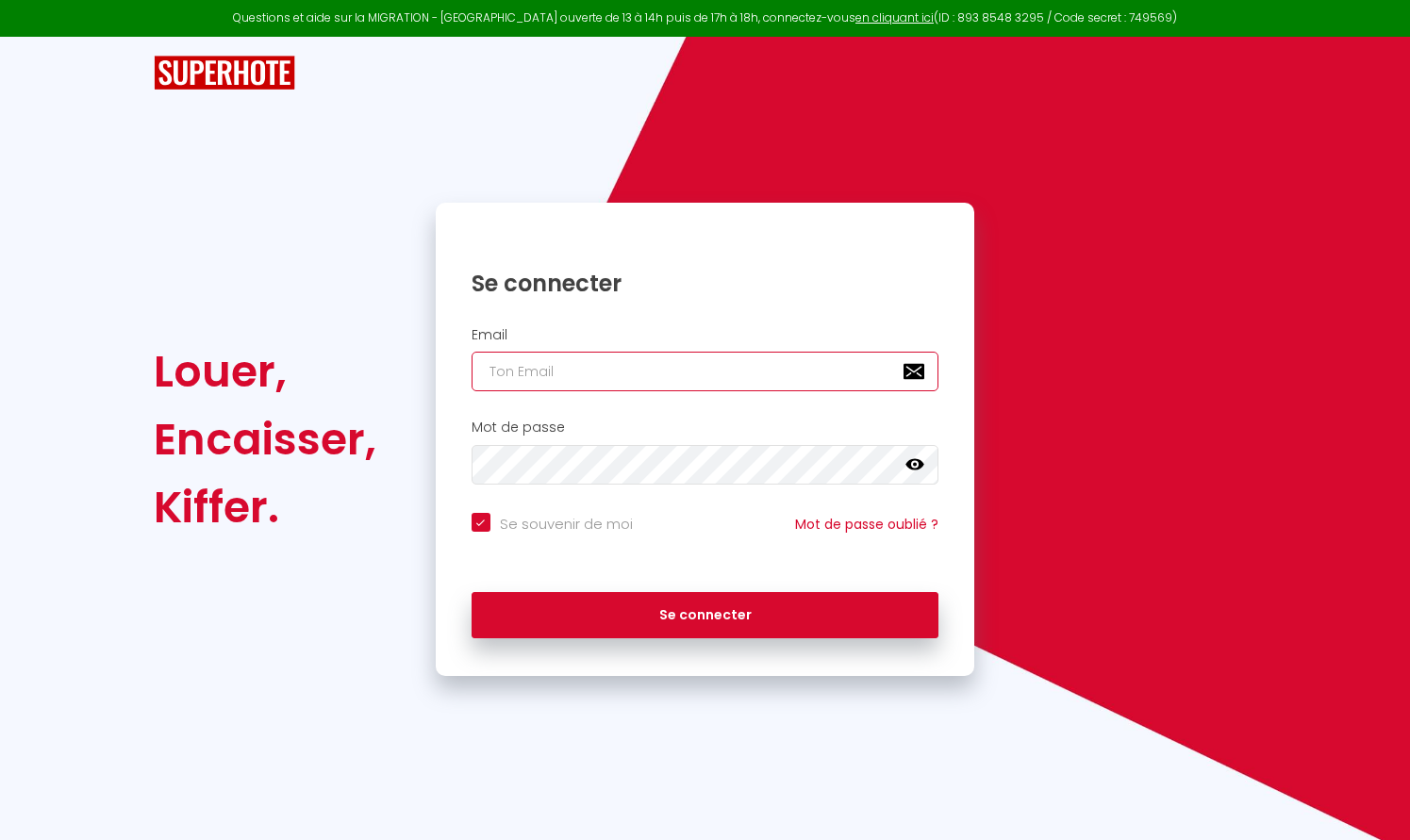
type input "[EMAIL_ADDRESS][DOMAIN_NAME]"
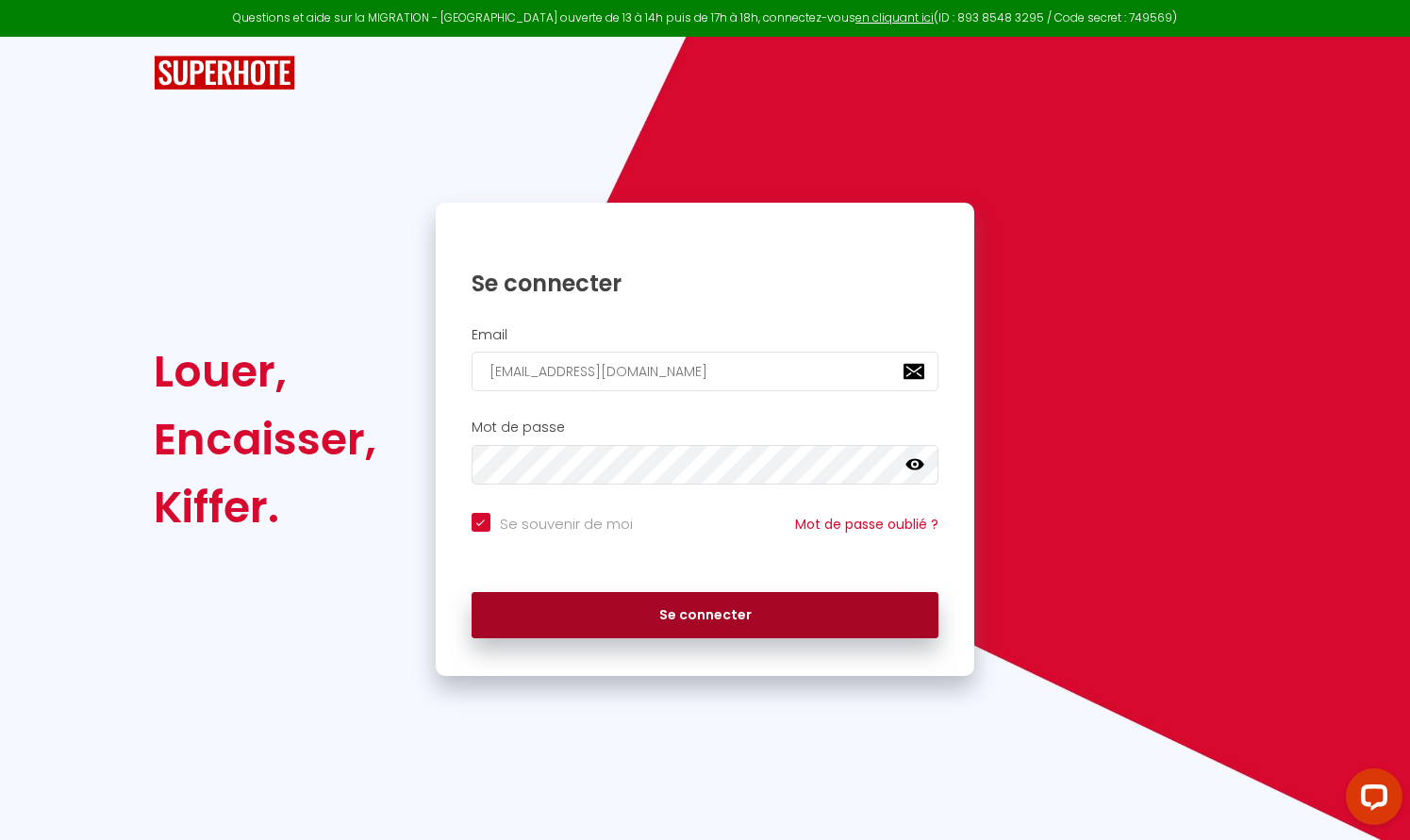
click at [608, 607] on button "Se connecter" at bounding box center [705, 615] width 468 height 47
checkbox input "true"
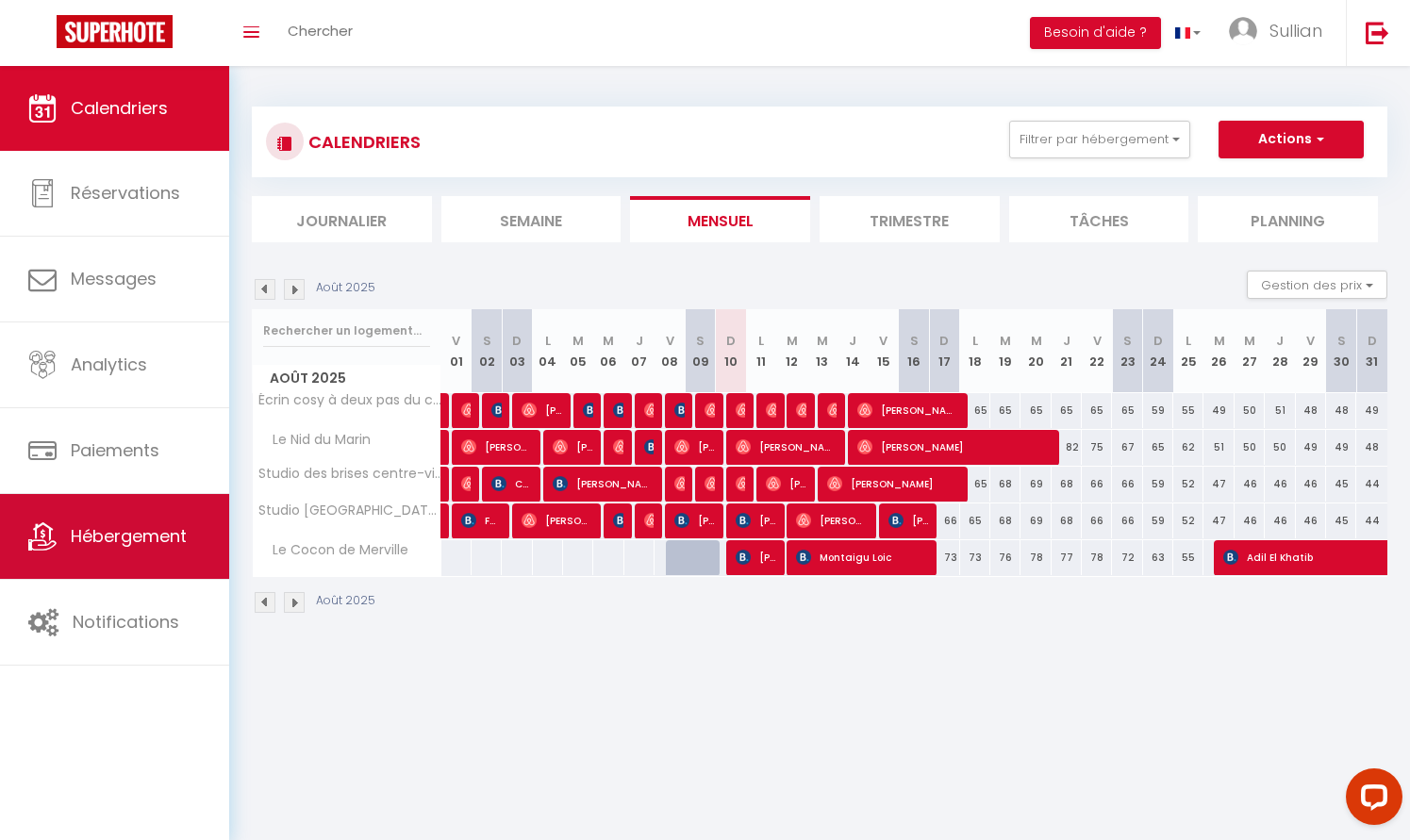
click at [175, 534] on span "Hébergement" at bounding box center [129, 536] width 116 height 24
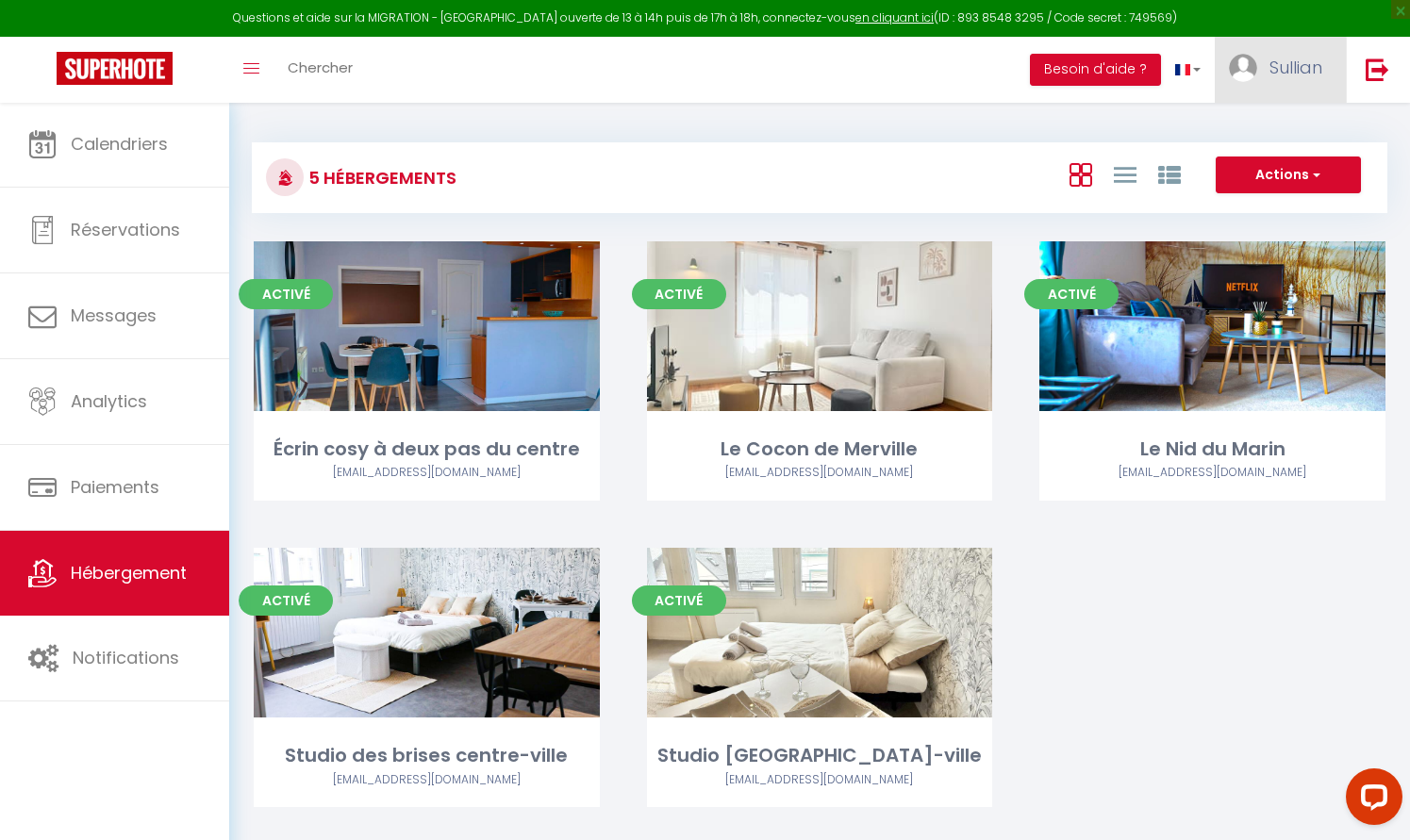
click at [1284, 82] on link "Sullian" at bounding box center [1279, 70] width 131 height 66
click at [1254, 163] on link "Équipe" at bounding box center [1270, 165] width 140 height 32
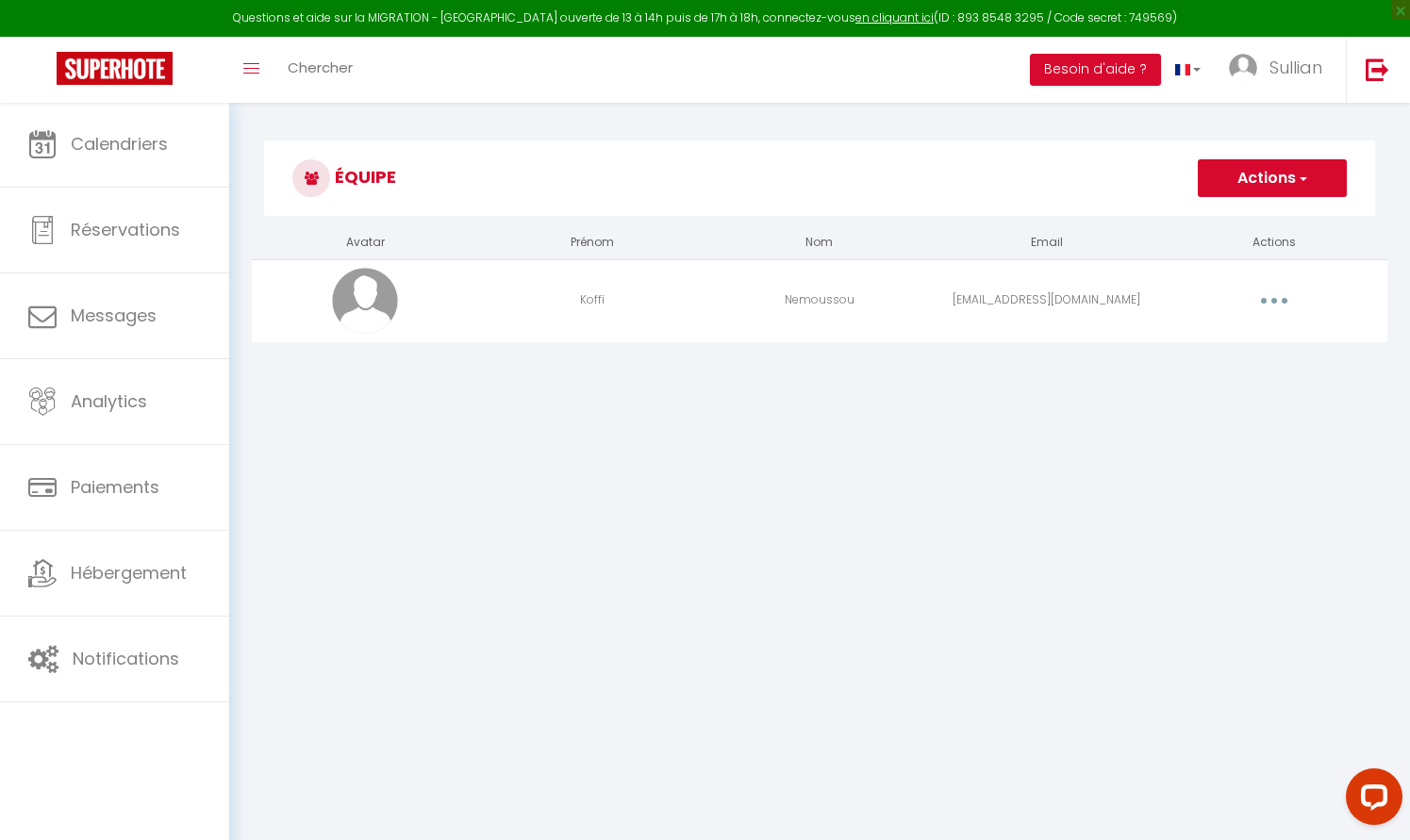
click at [1276, 307] on button "button" at bounding box center [1273, 300] width 53 height 30
click at [1239, 340] on link "Editer" at bounding box center [1225, 344] width 140 height 32
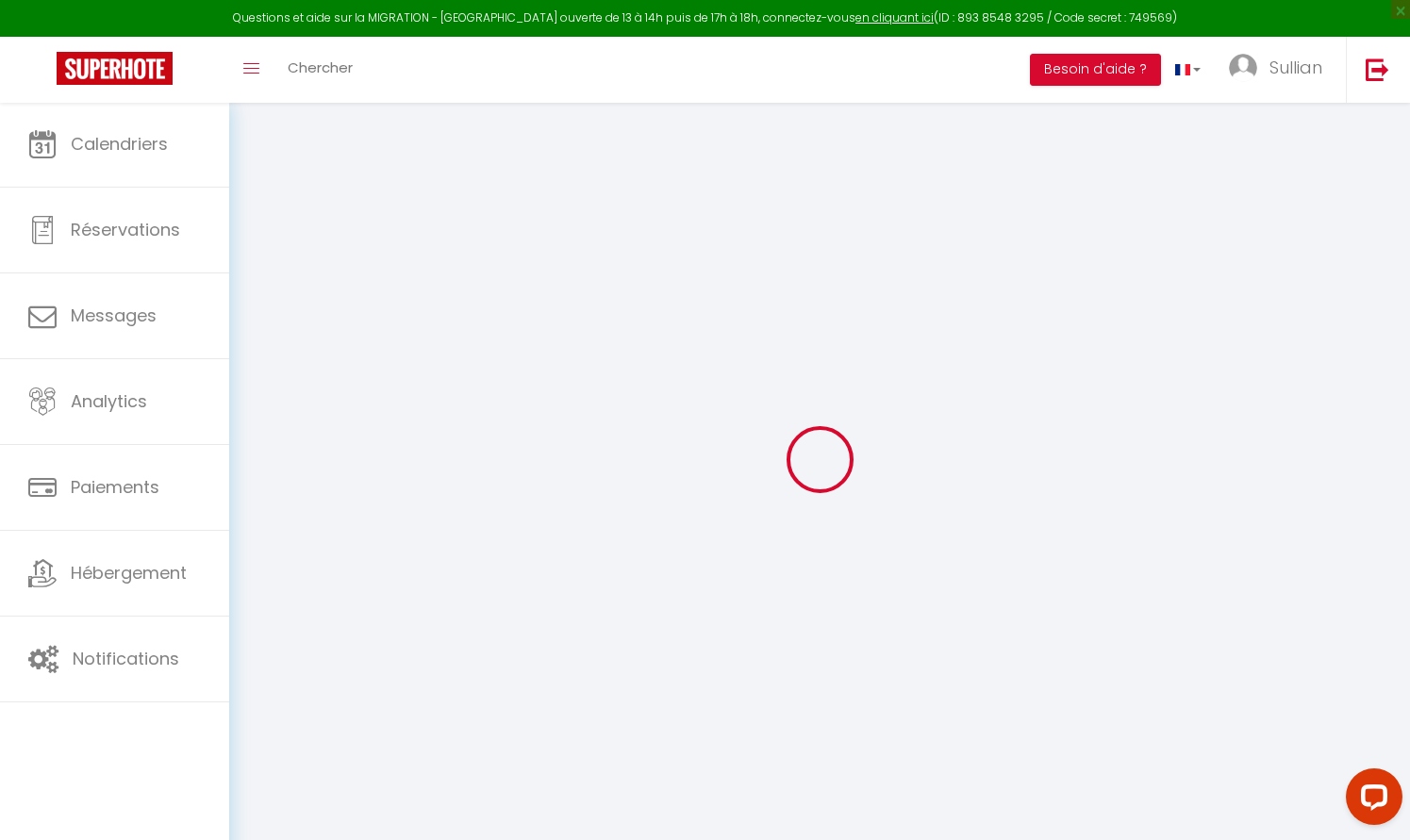
type input "Koffi"
type input "Nemoussou"
type input "nemoussouyayra@gmail.com"
type textarea "https://app.superhote.com/#/connect/fwOUzgbyZr"
checkbox input "false"
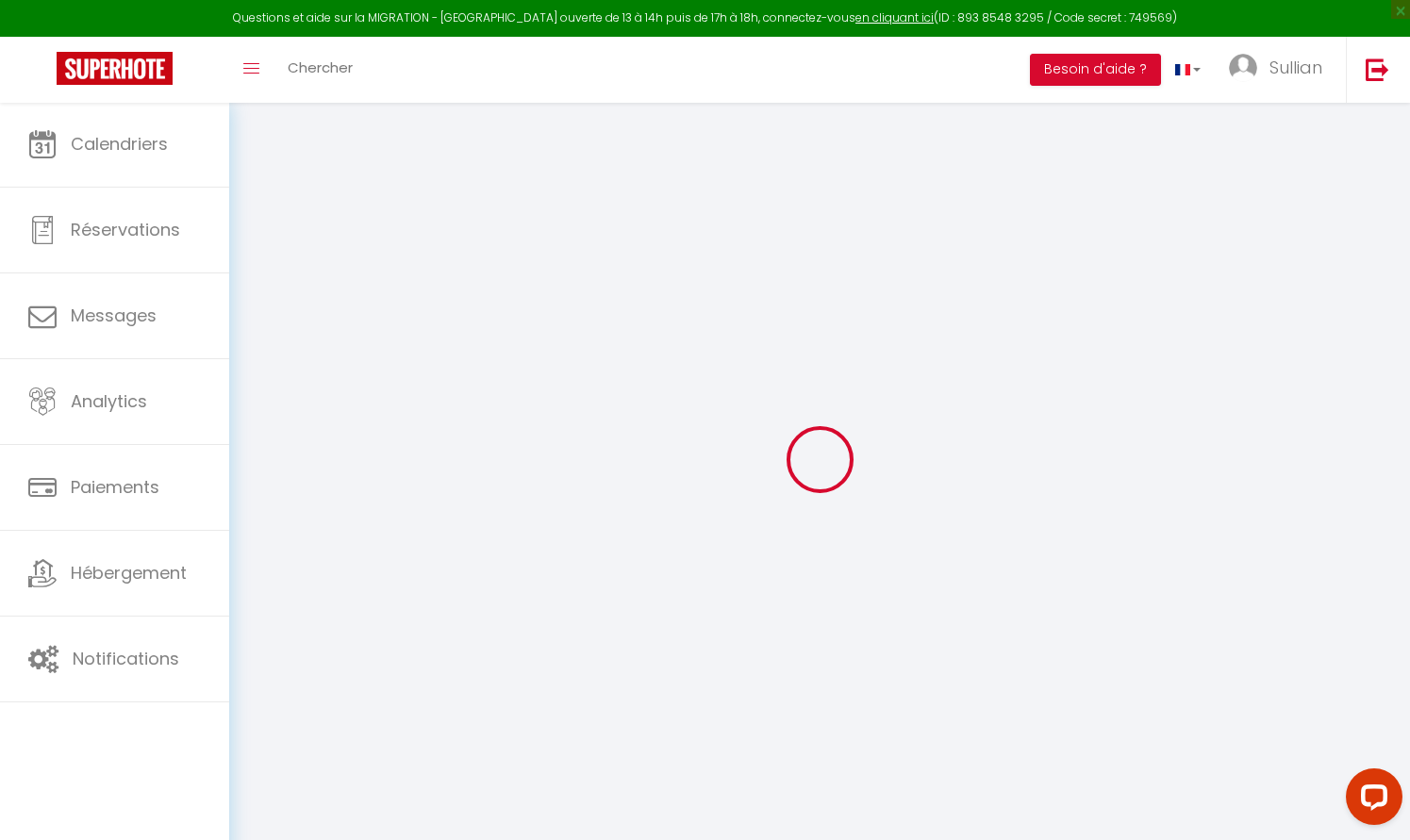
checkbox input "false"
checkbox input "true"
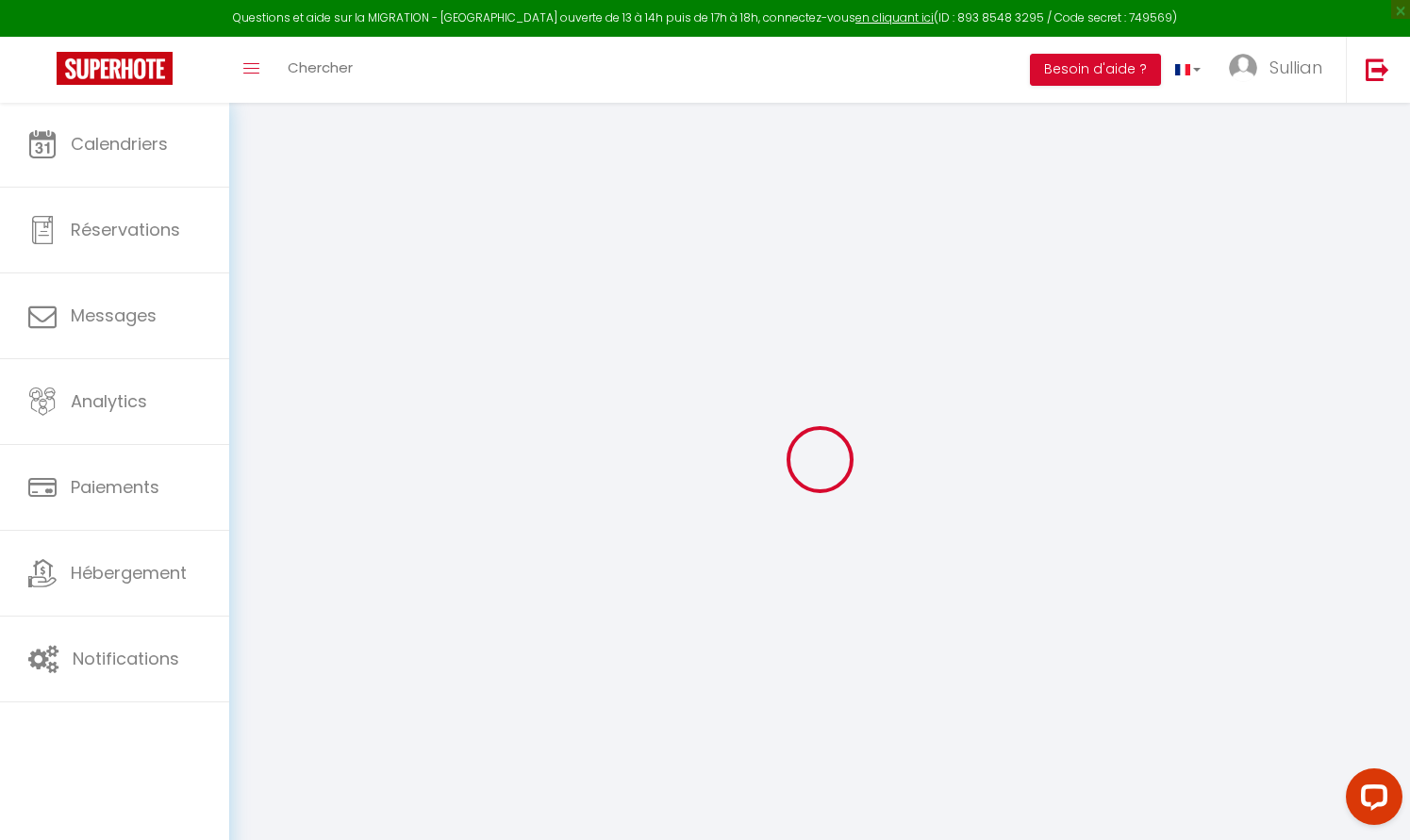
checkbox input "false"
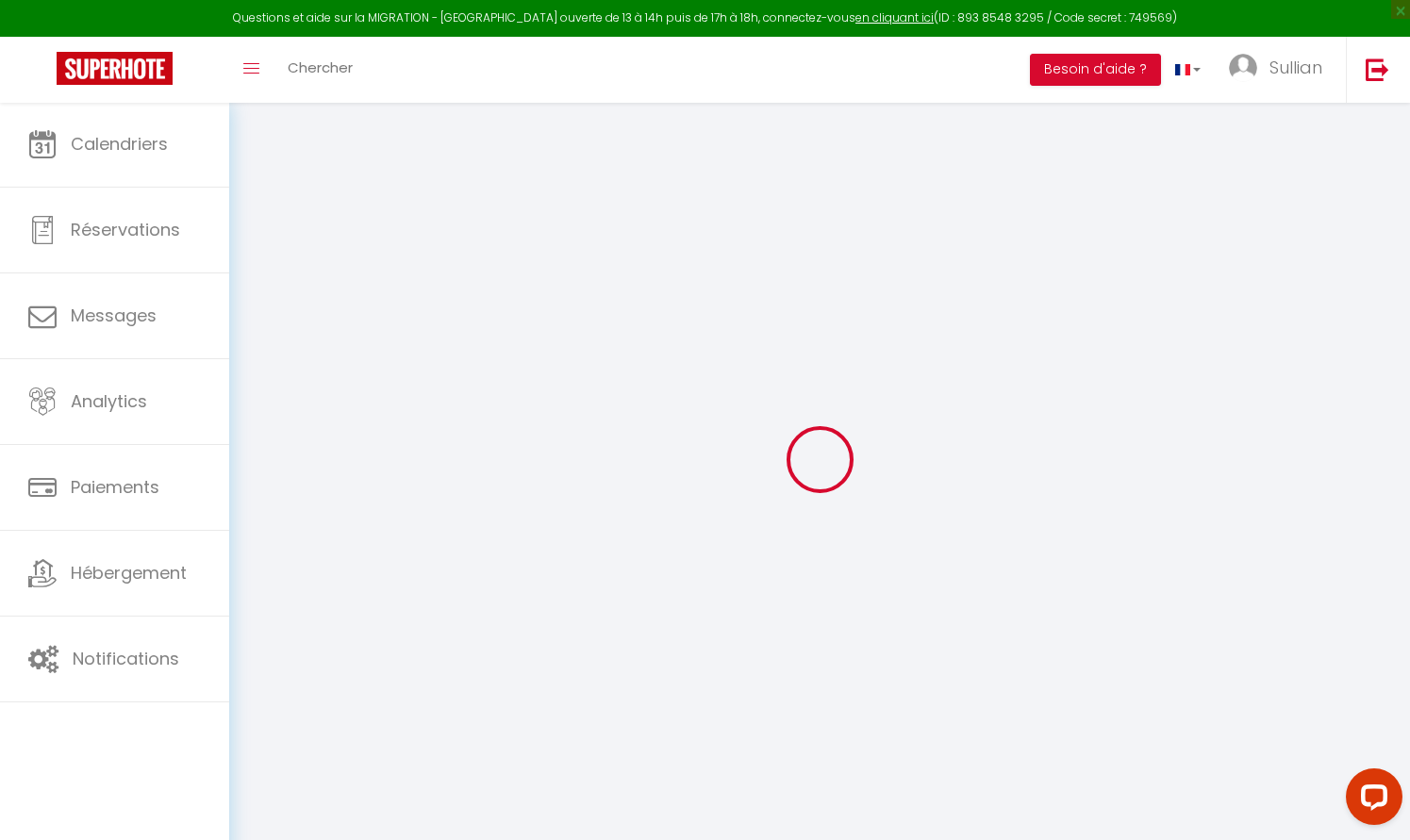
checkbox input "false"
select select
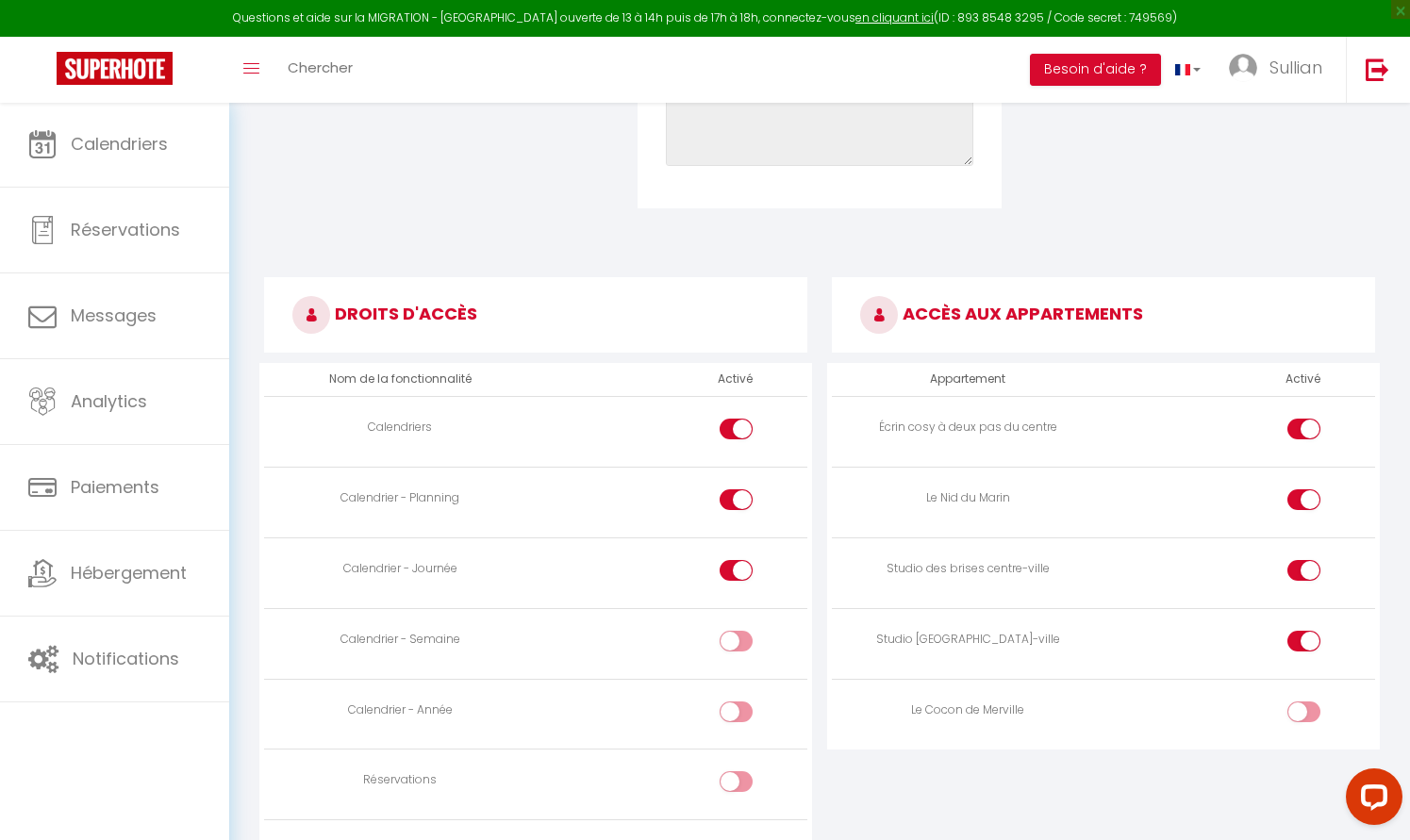
scroll to position [845, 0]
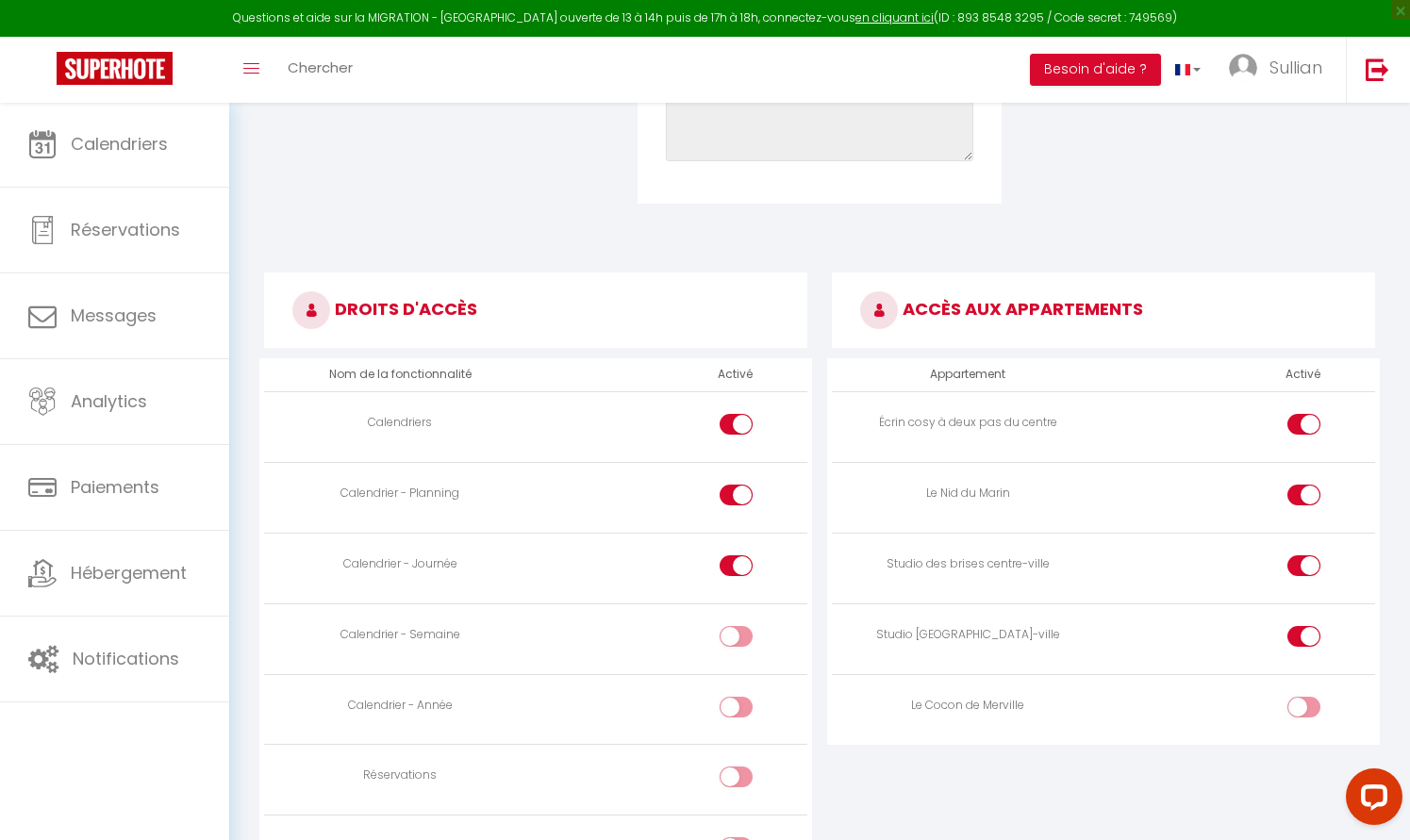
click at [1297, 696] on div at bounding box center [1303, 706] width 33 height 21
click at [1303, 696] on input "checkbox" at bounding box center [1319, 710] width 33 height 28
checkbox input "true"
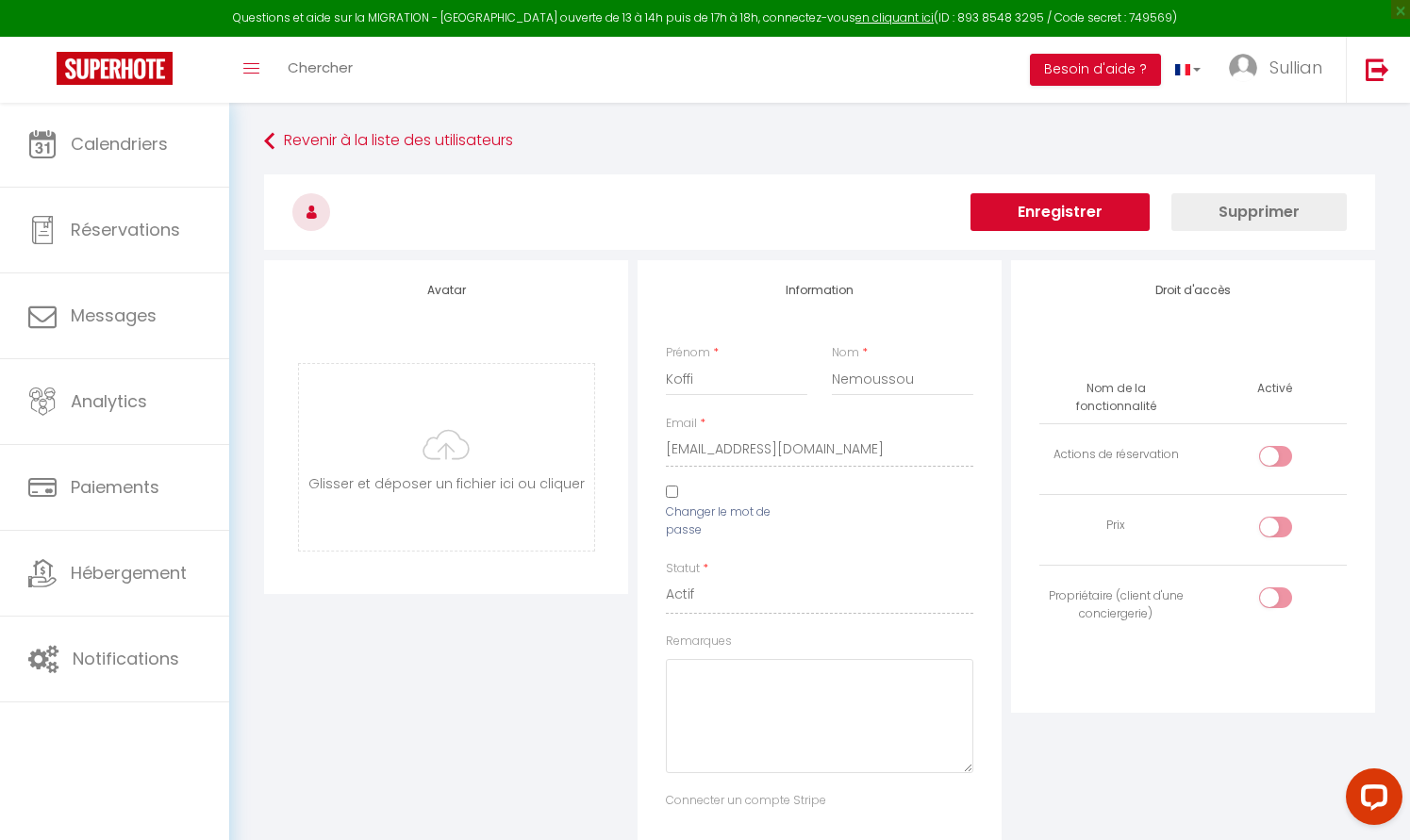
scroll to position [0, 0]
click at [1101, 199] on button "Enregistrer" at bounding box center [1060, 212] width 180 height 38
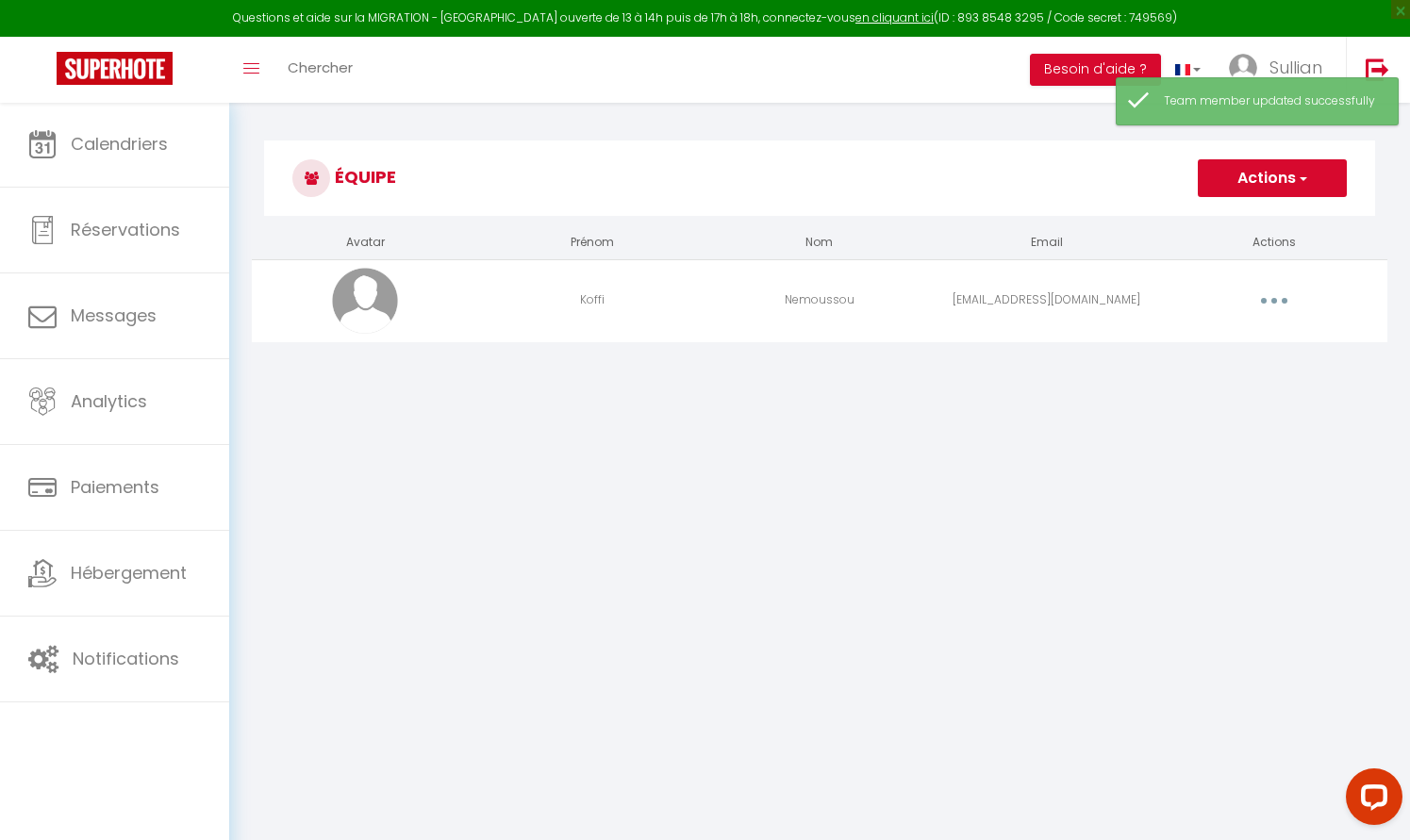
click at [1252, 290] on button "button" at bounding box center [1273, 300] width 53 height 30
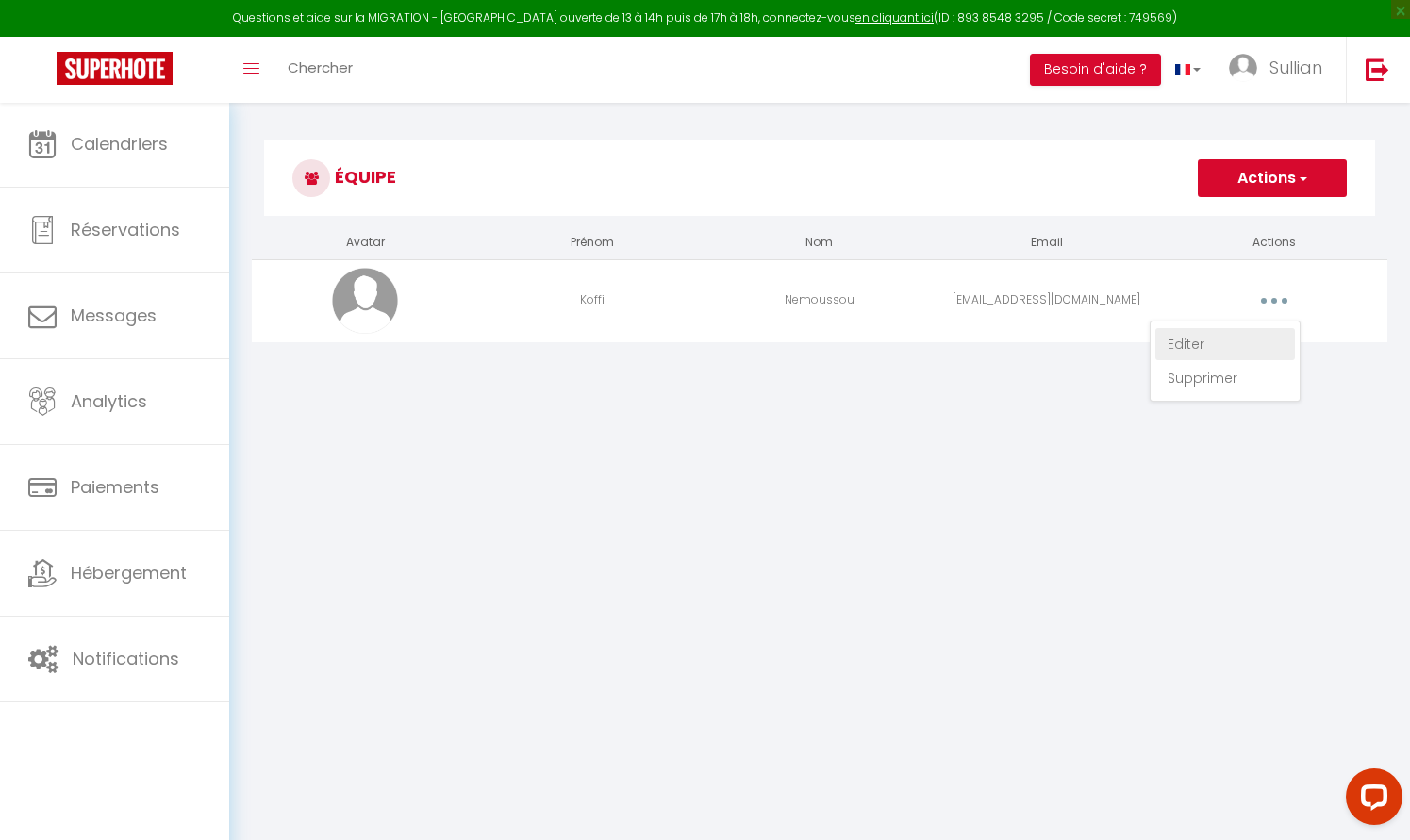
click at [1239, 343] on link "Editer" at bounding box center [1225, 344] width 140 height 32
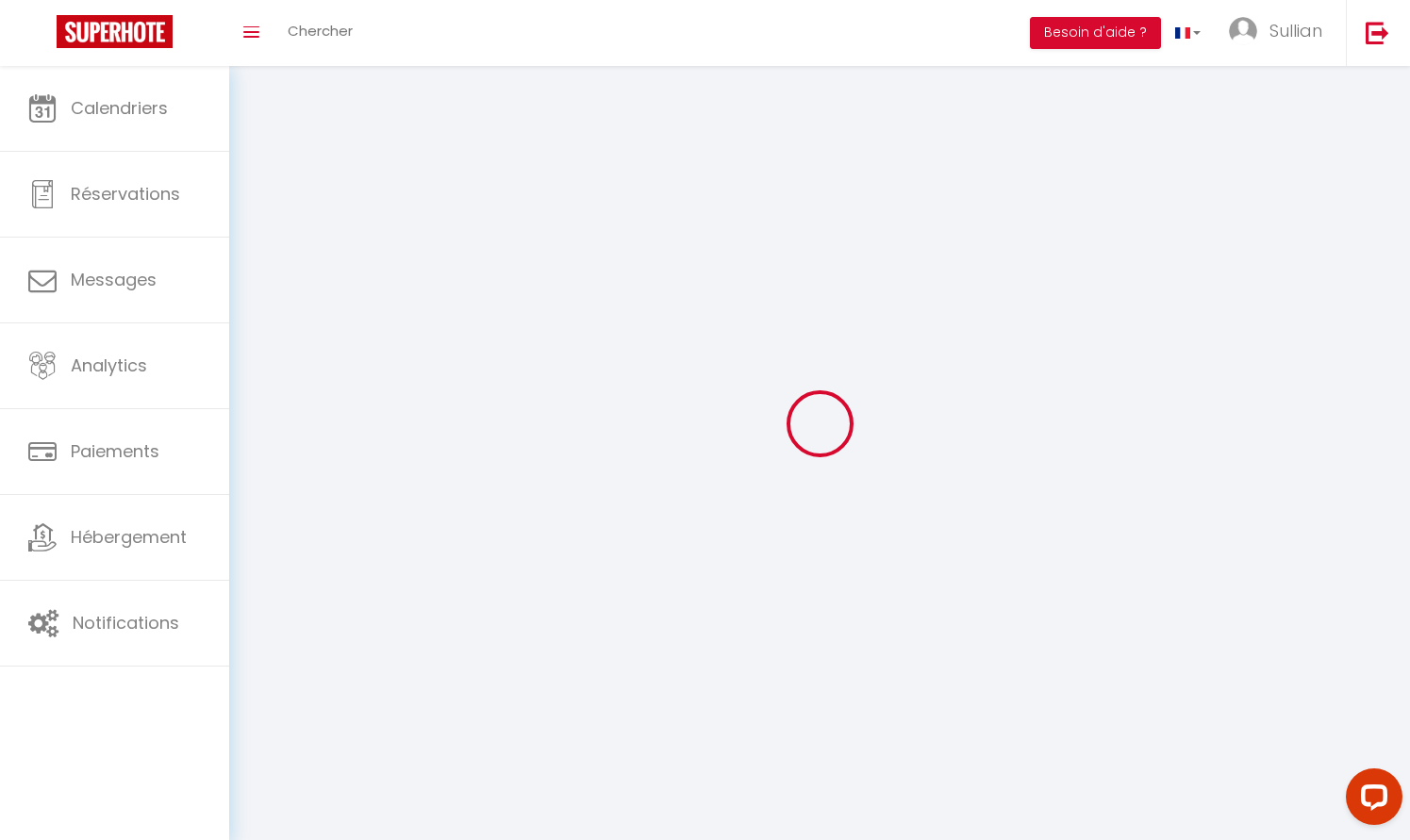
type input "Koffi"
type input "Nemoussou"
type input "nemoussouyayra@gmail.com"
type textarea "https://app.superhote.com/#/connect/fwOUzgbyZr"
checkbox input "false"
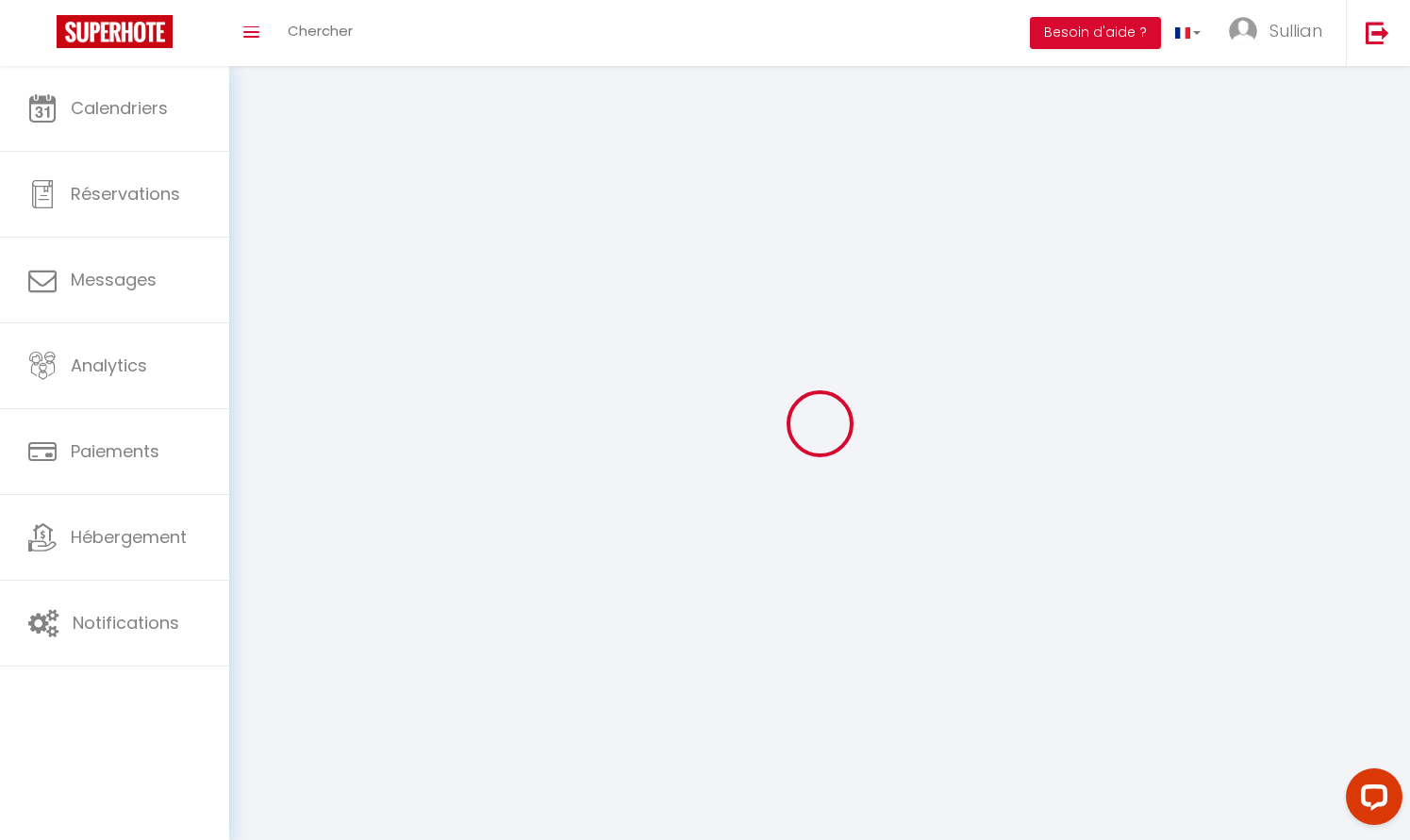
checkbox input "false"
checkbox input "true"
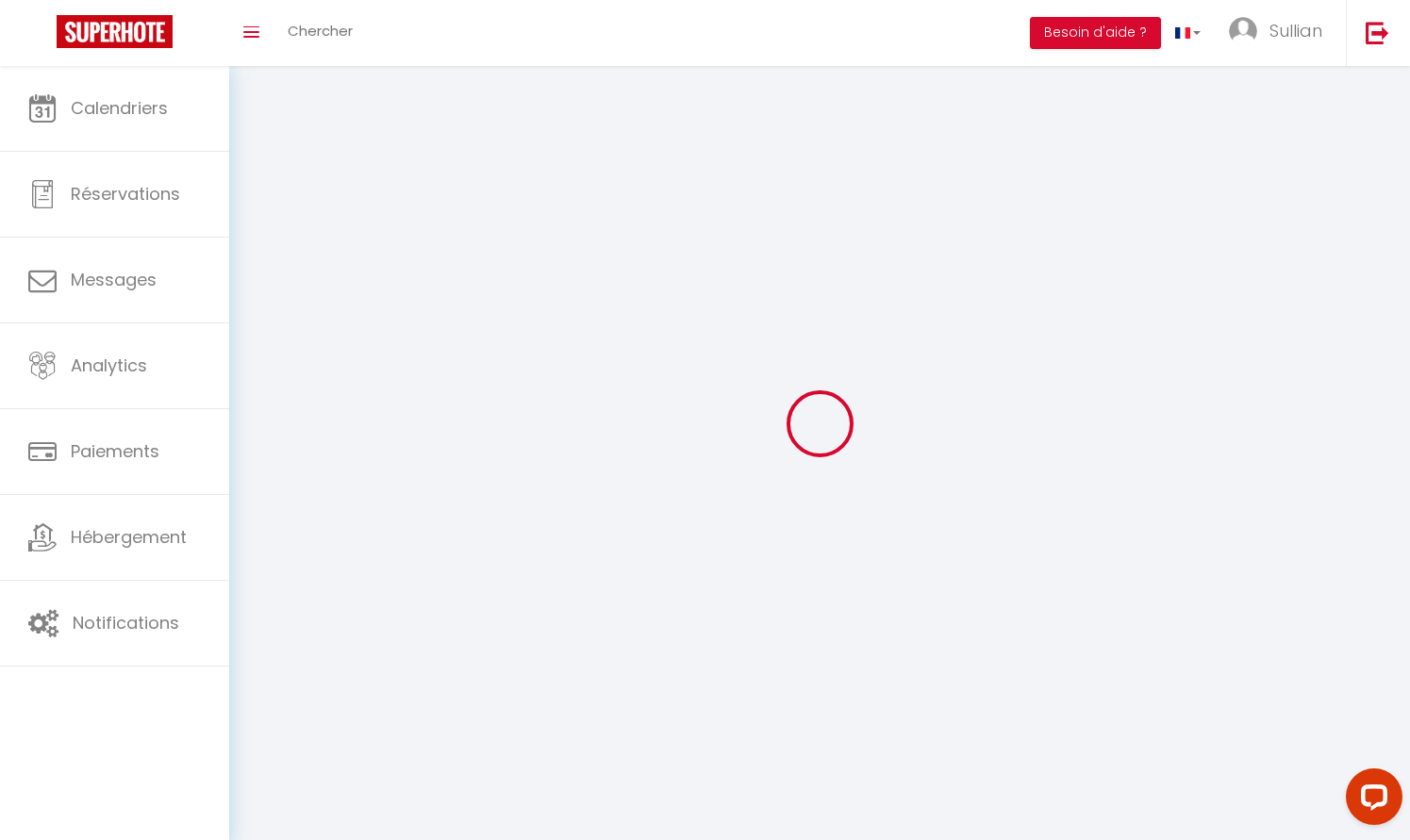
checkbox input "false"
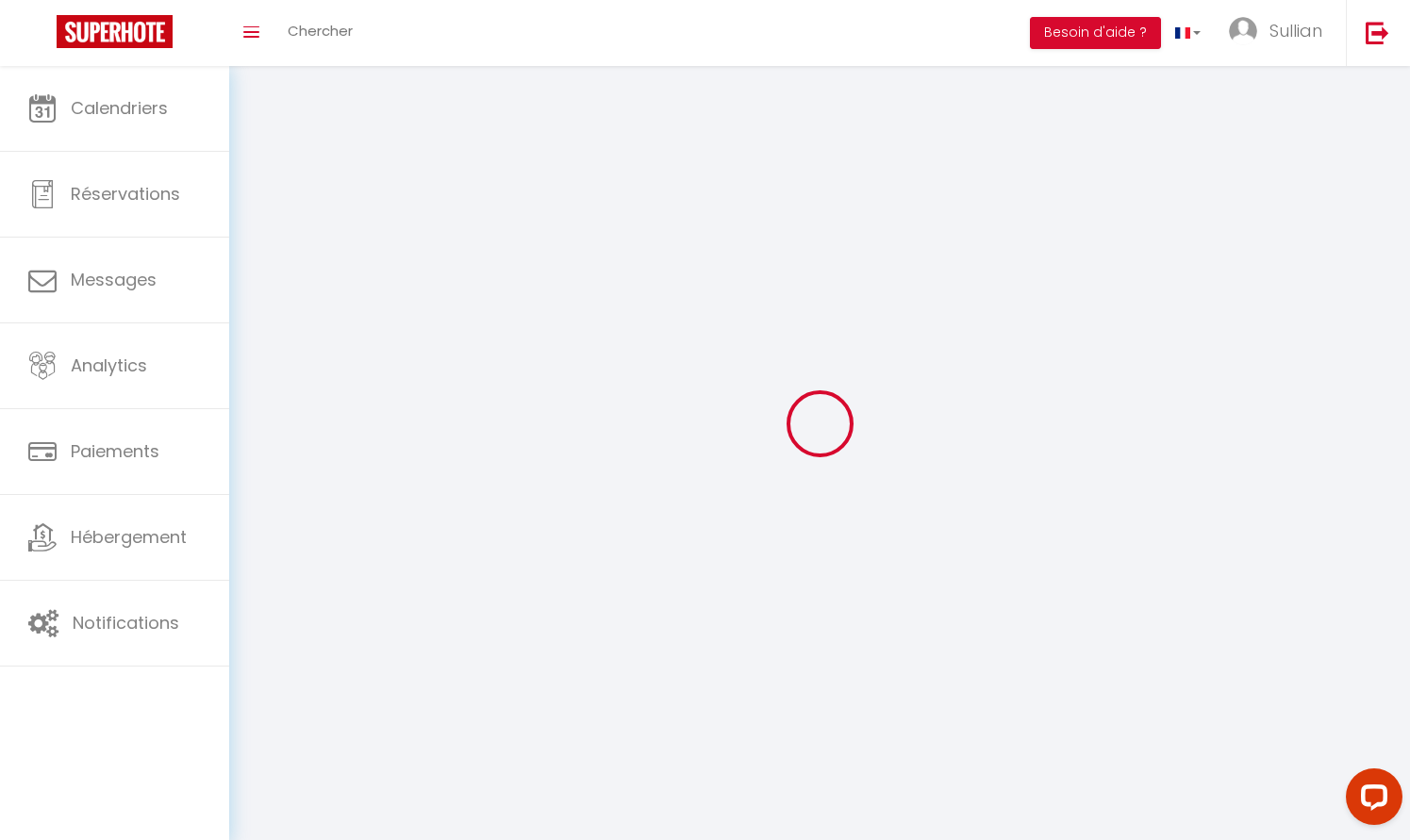
checkbox input "false"
select select
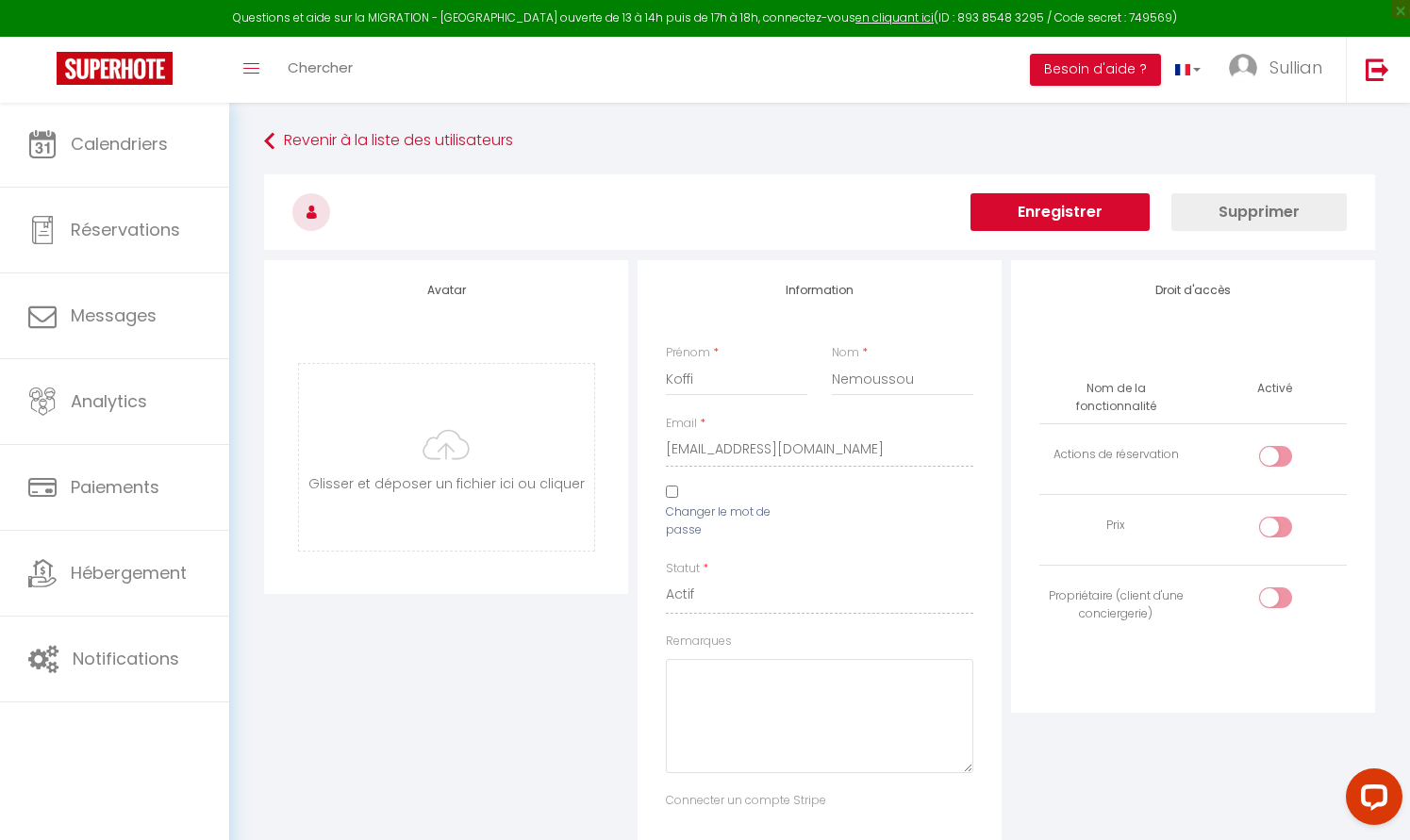
click at [1051, 203] on button "Enregistrer" at bounding box center [1060, 212] width 180 height 38
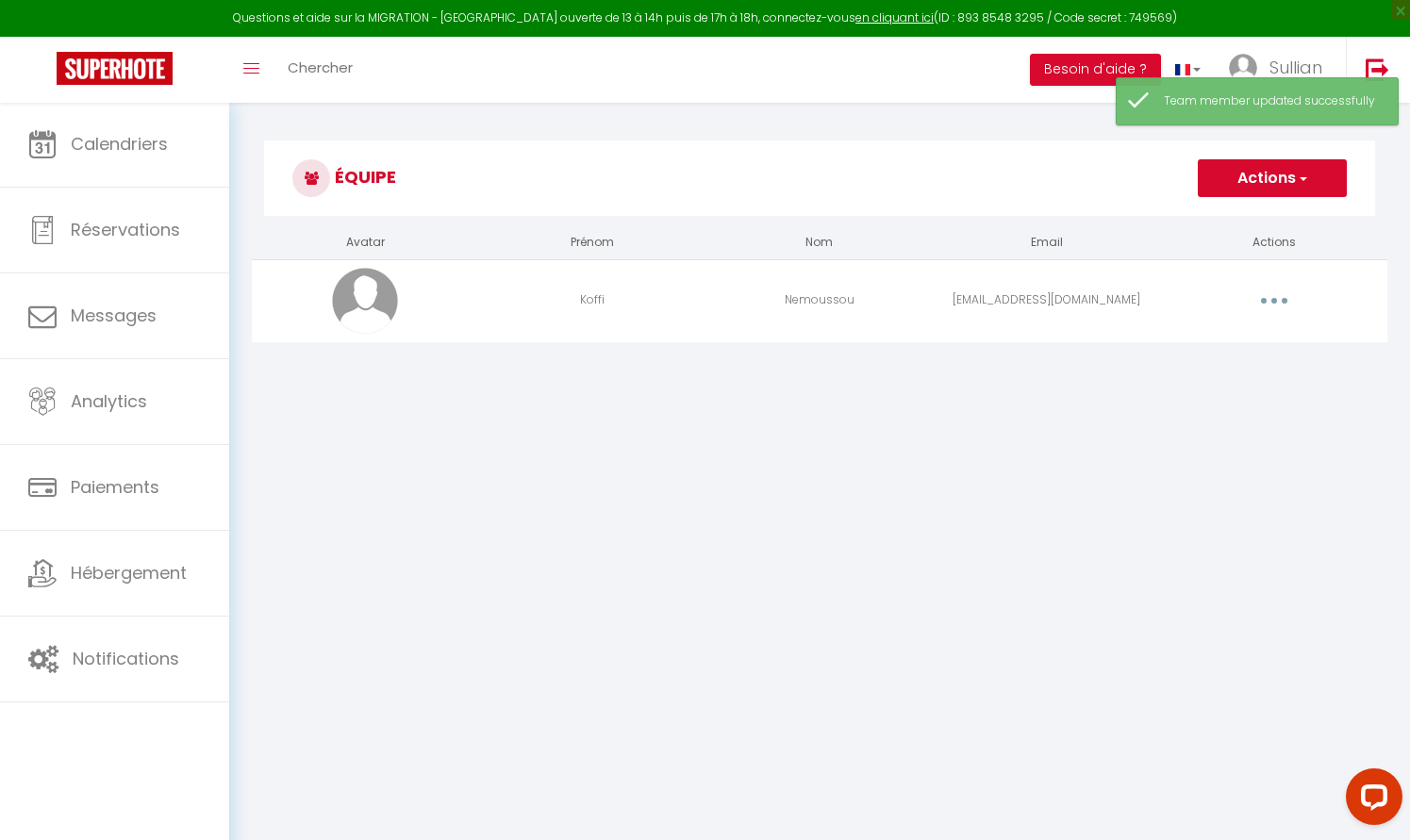
click at [1255, 292] on button "button" at bounding box center [1273, 300] width 53 height 30
click at [1240, 320] on div "Editer Supprimer" at bounding box center [1224, 360] width 151 height 81
click at [1276, 289] on button "button" at bounding box center [1273, 300] width 53 height 30
click at [1229, 336] on link "Editer" at bounding box center [1225, 344] width 140 height 32
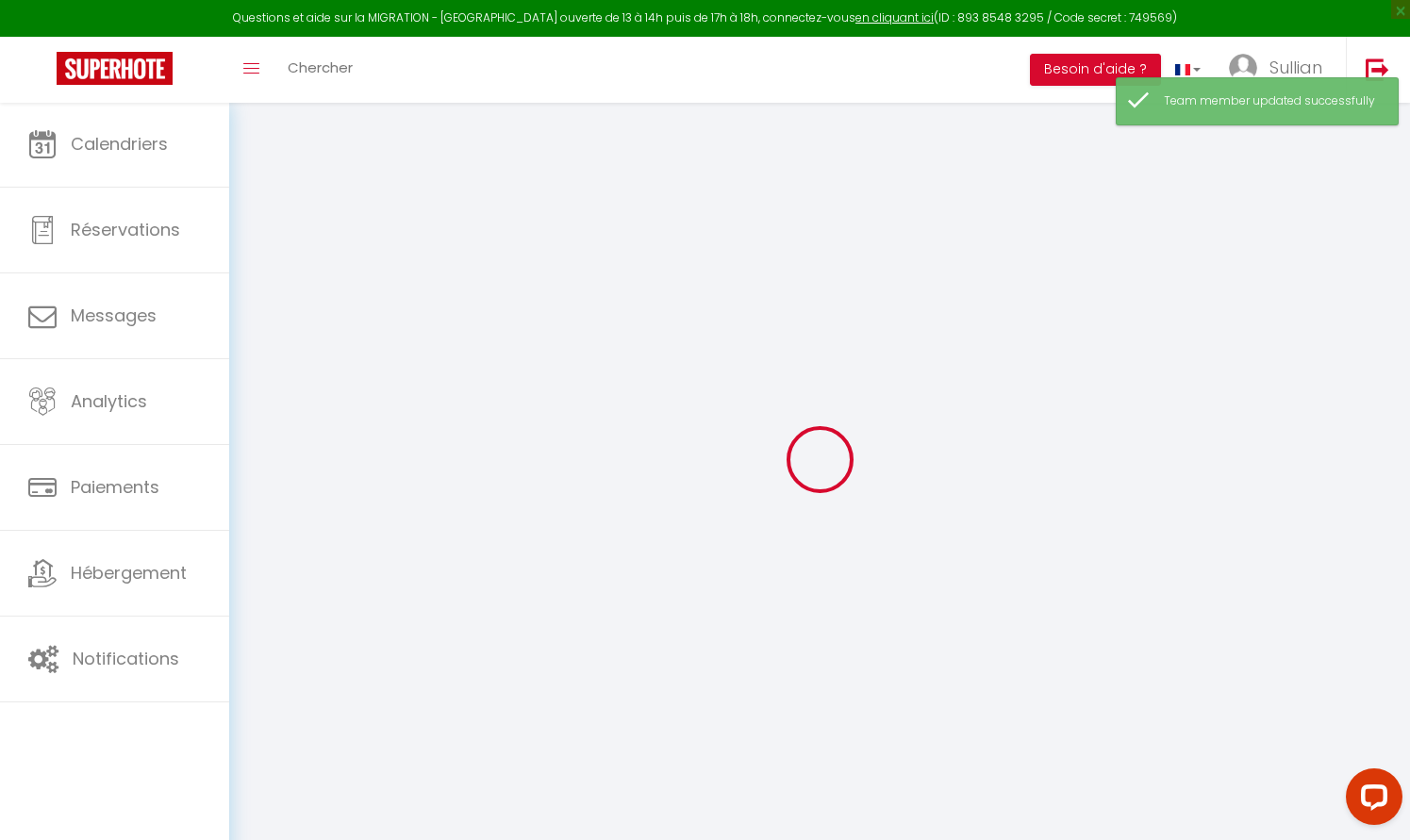
type input "Koffi"
type input "Nemoussou"
type input "nemoussouyayra@gmail.com"
type textarea "https://app.superhote.com/#/connect/fwOUzgbyZr"
checkbox input "false"
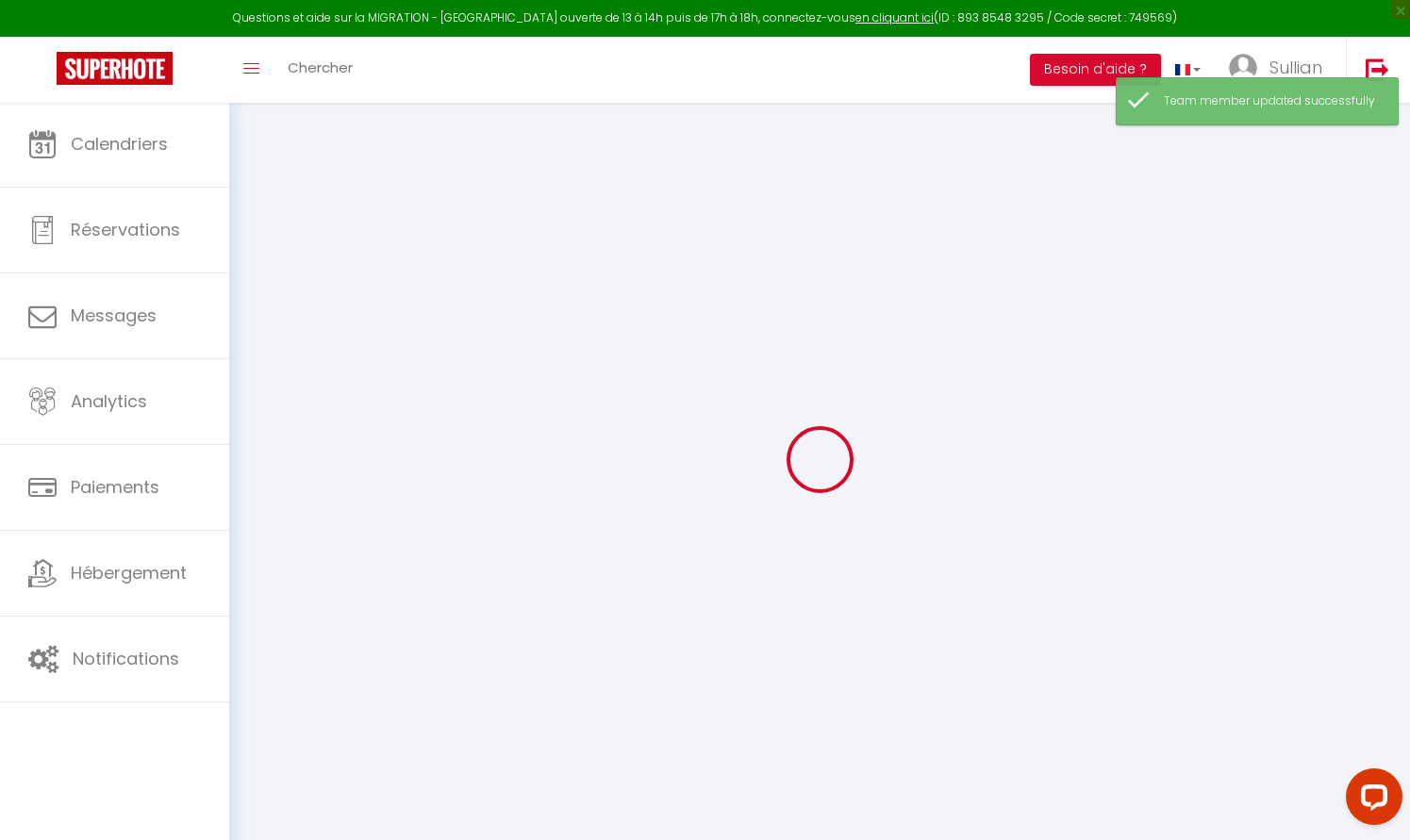
checkbox input "false"
checkbox input "true"
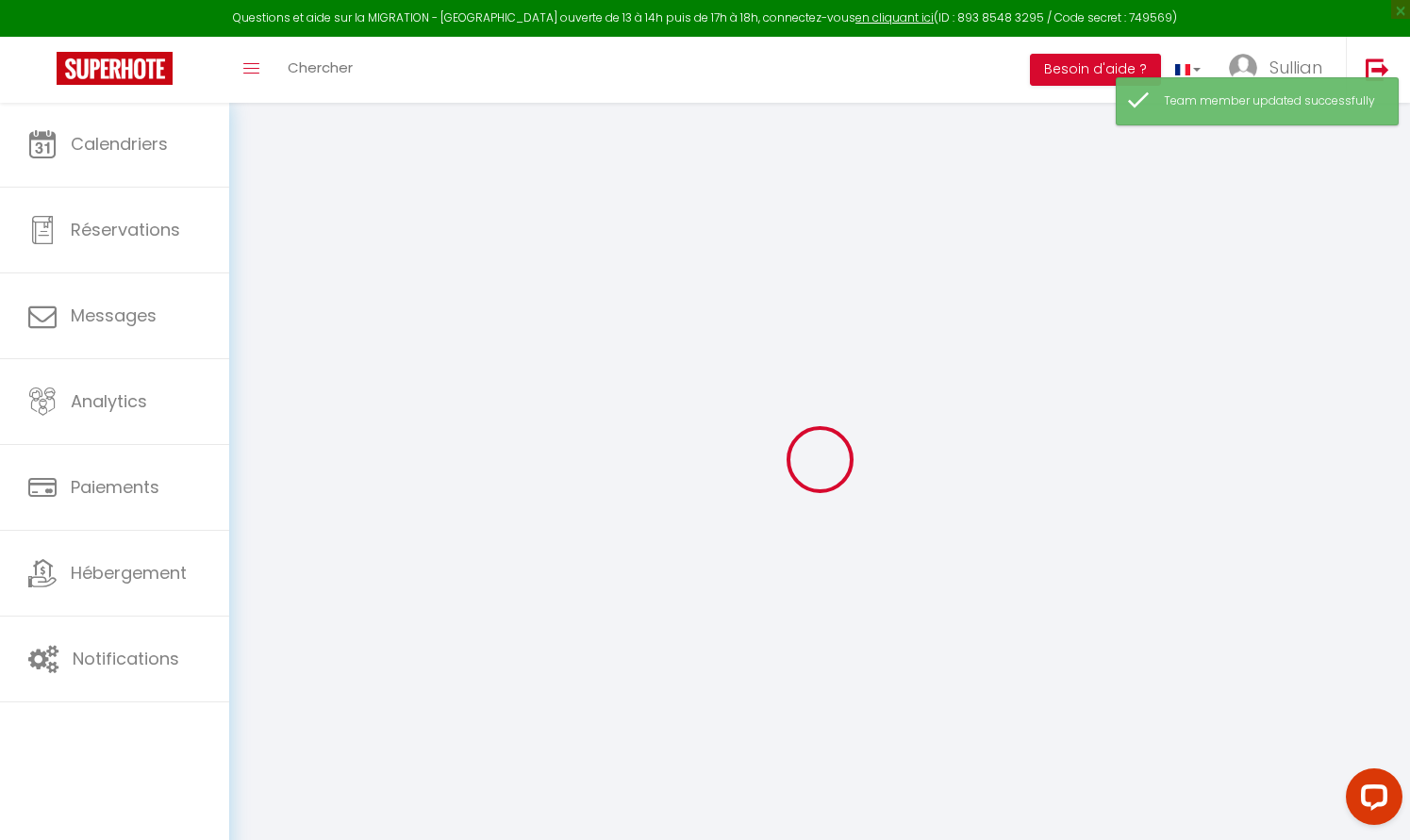
checkbox input "false"
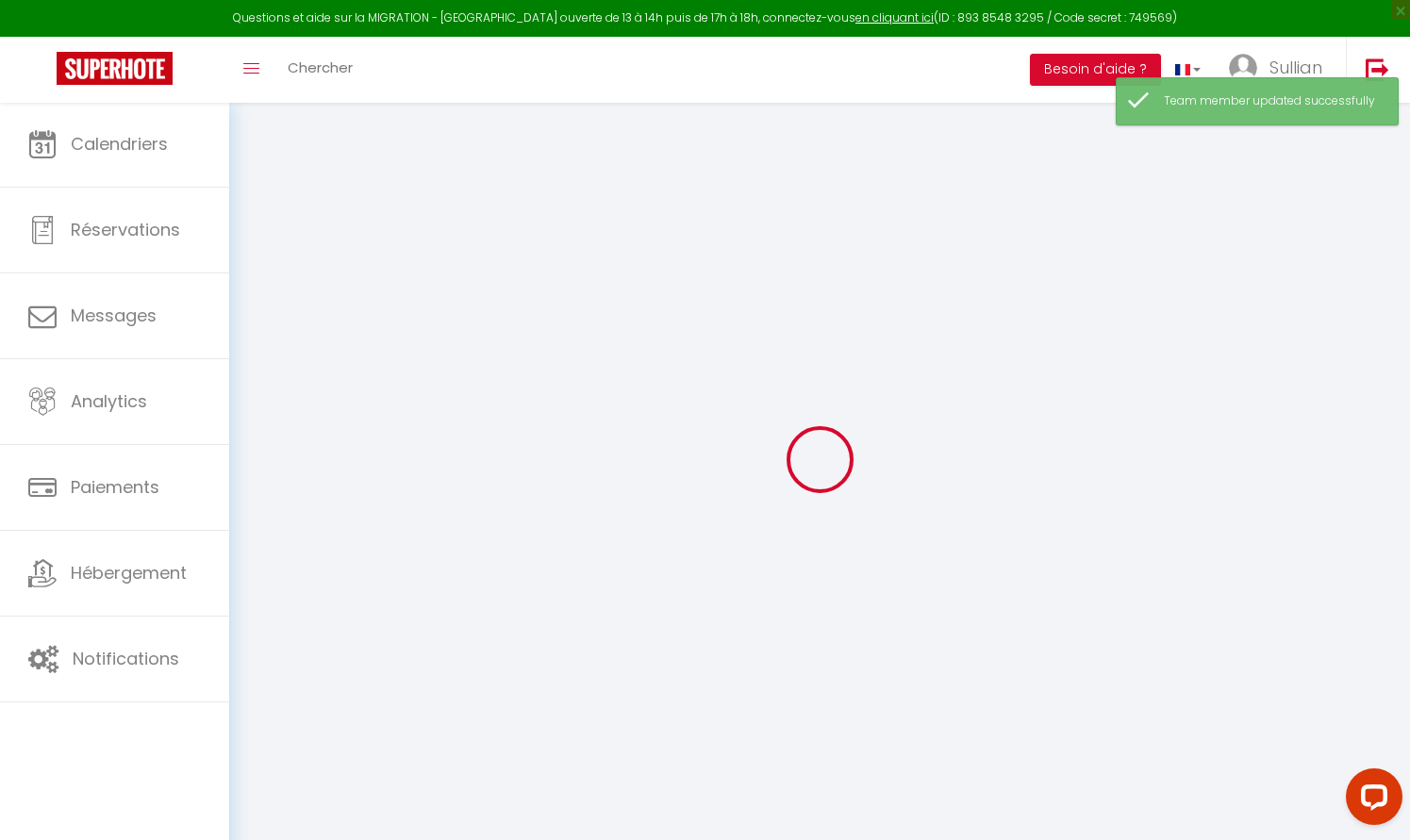
checkbox input "false"
select select
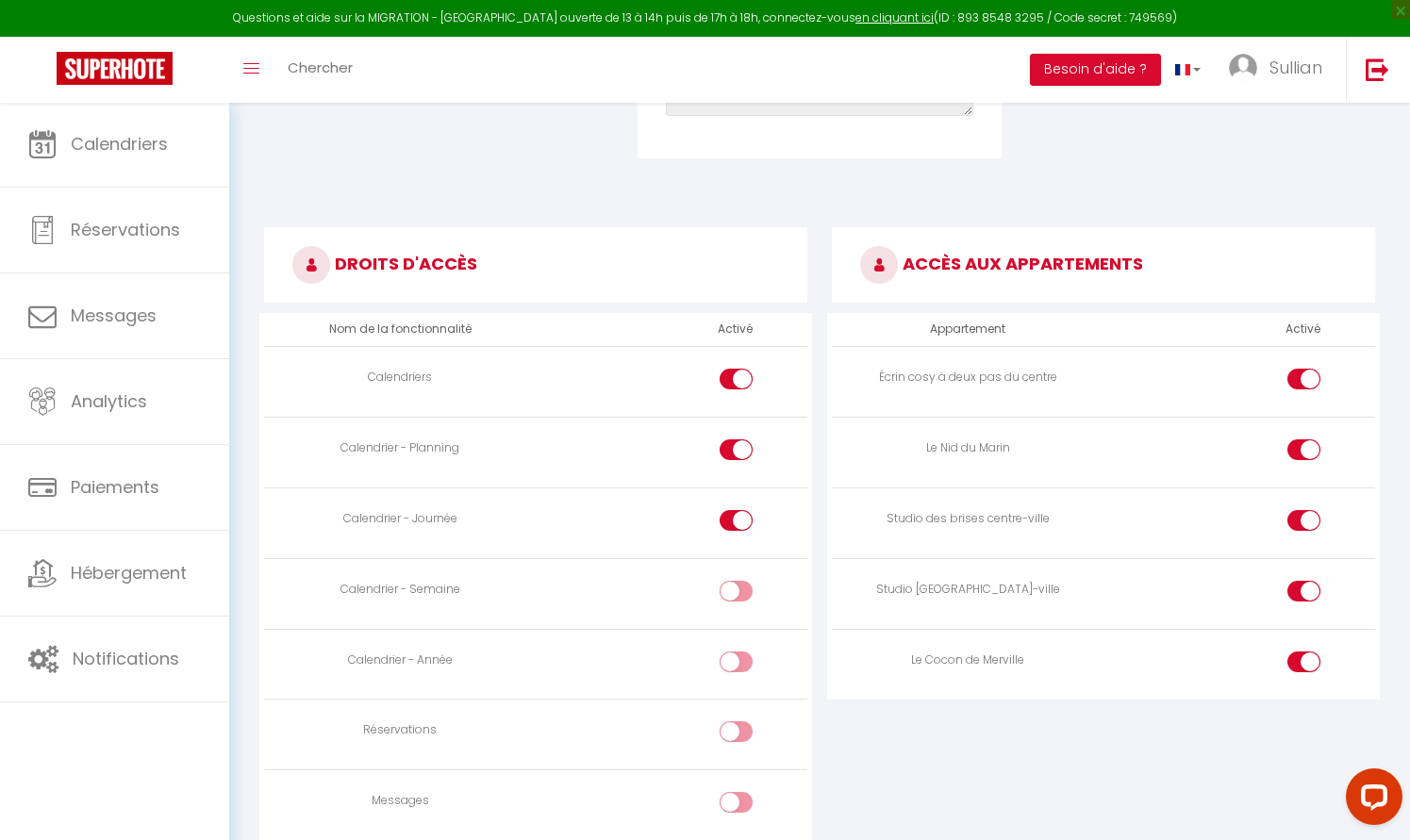
scroll to position [889, 0]
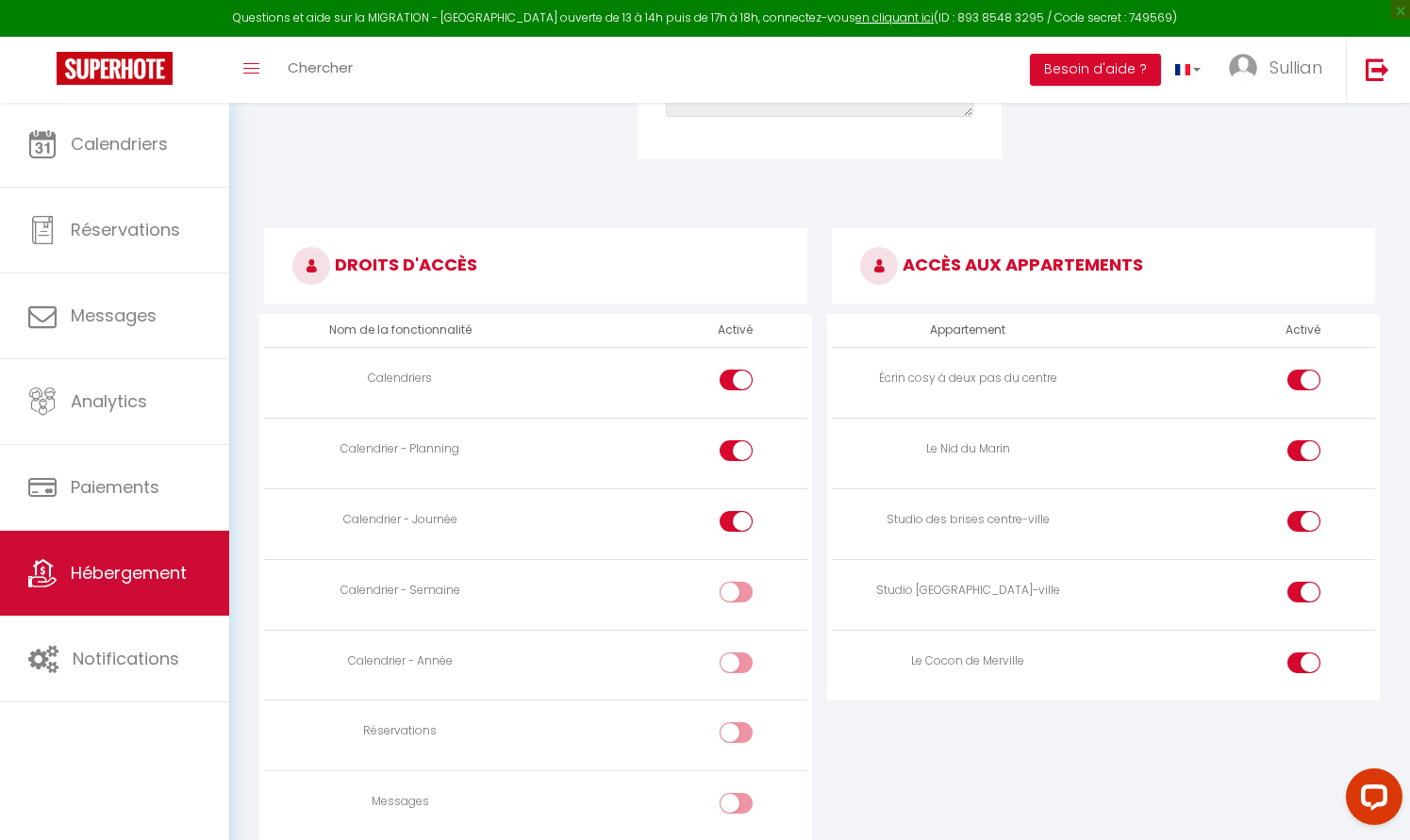
click at [133, 559] on link "Hébergement" at bounding box center [115, 573] width 230 height 85
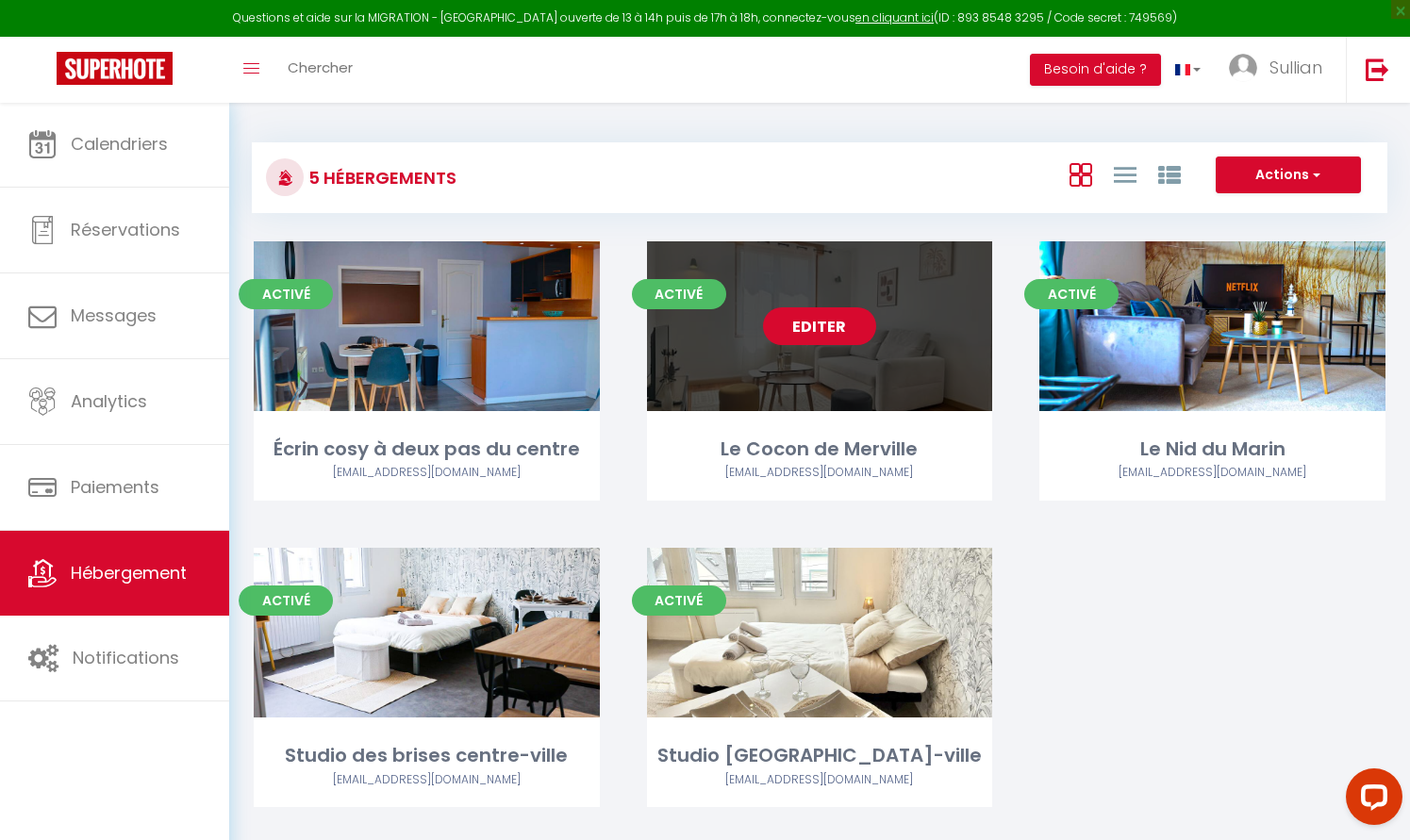
click at [830, 323] on link "Editer" at bounding box center [818, 326] width 113 height 38
select select "3"
select select "2"
select select "1"
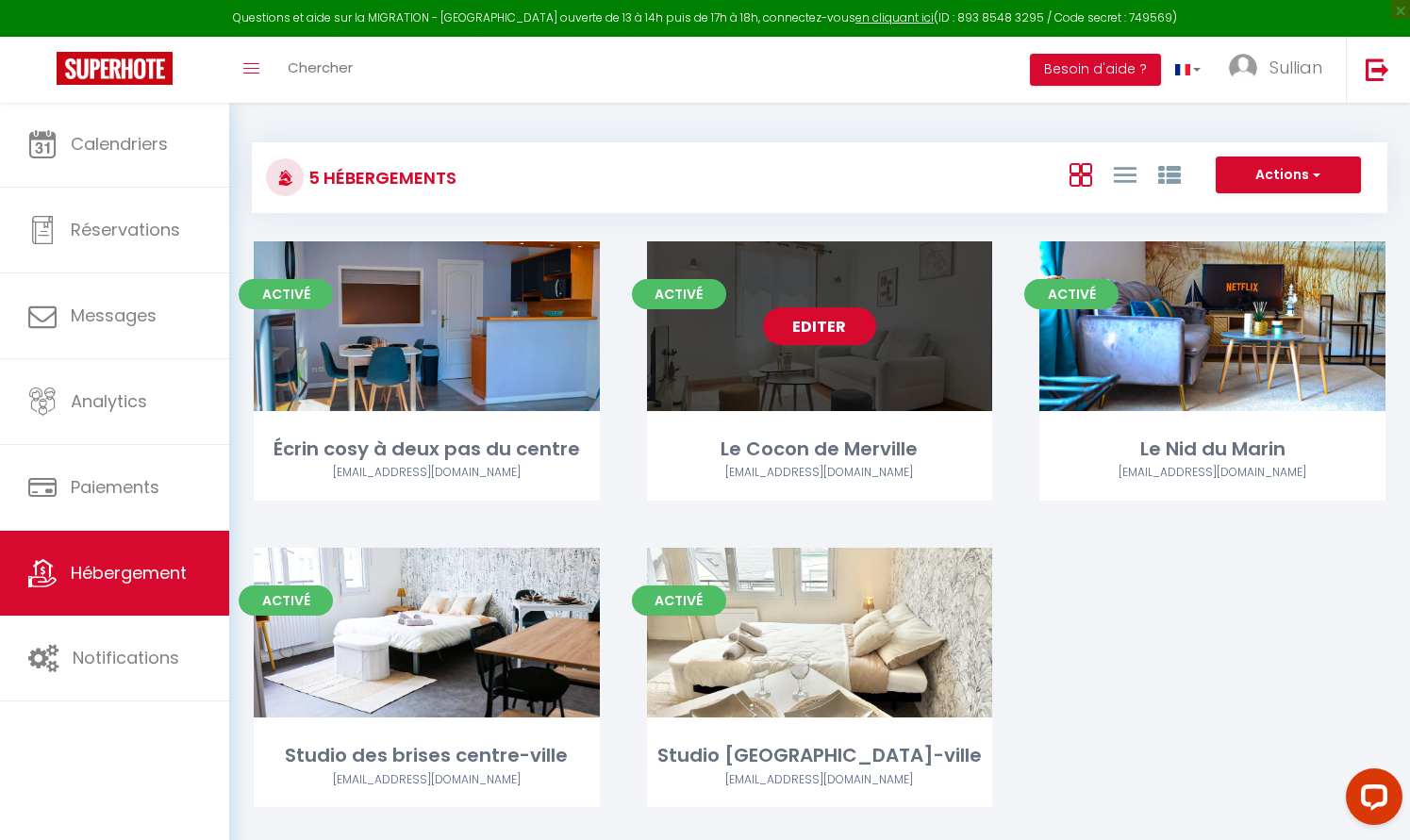
select select
select select "28"
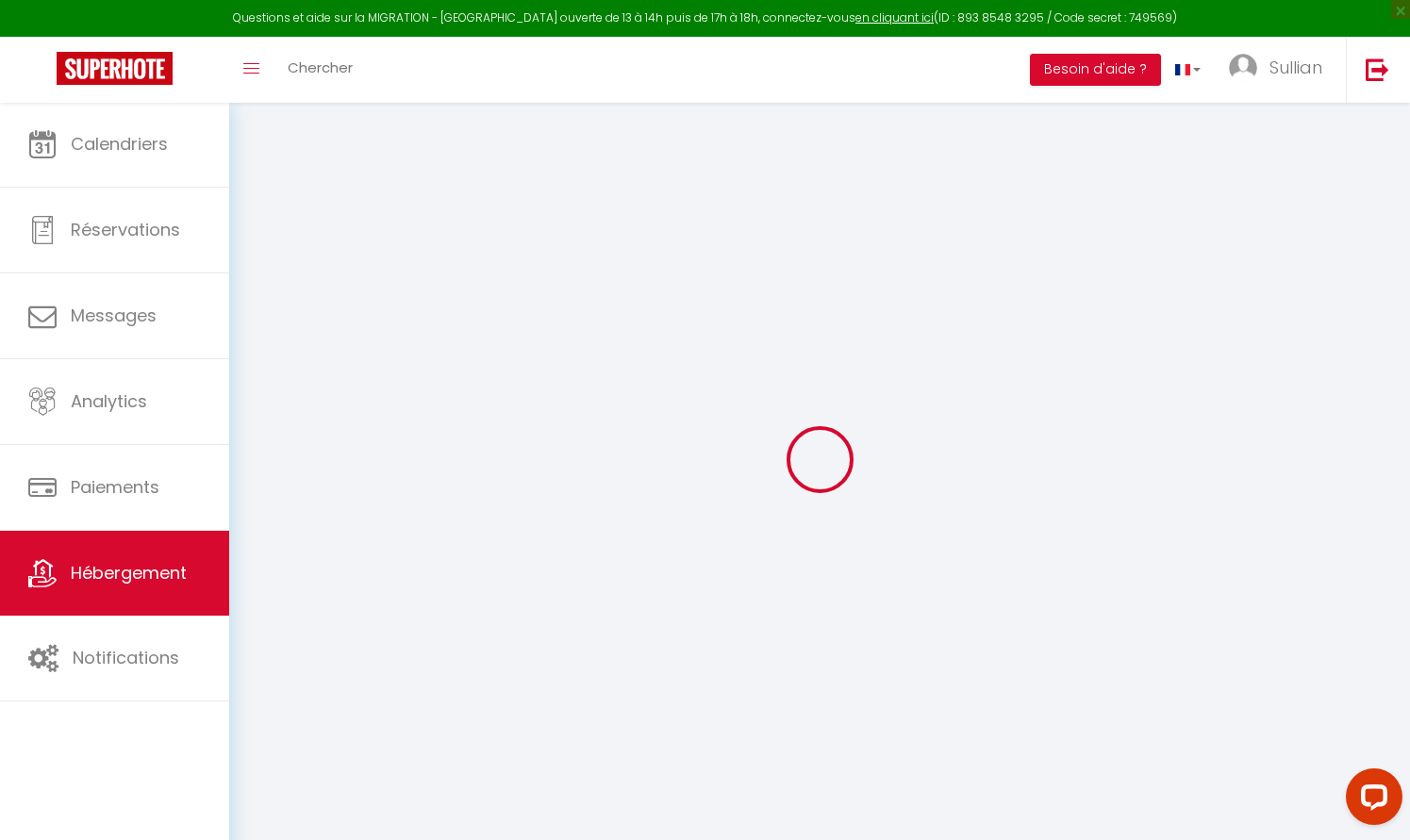
select select
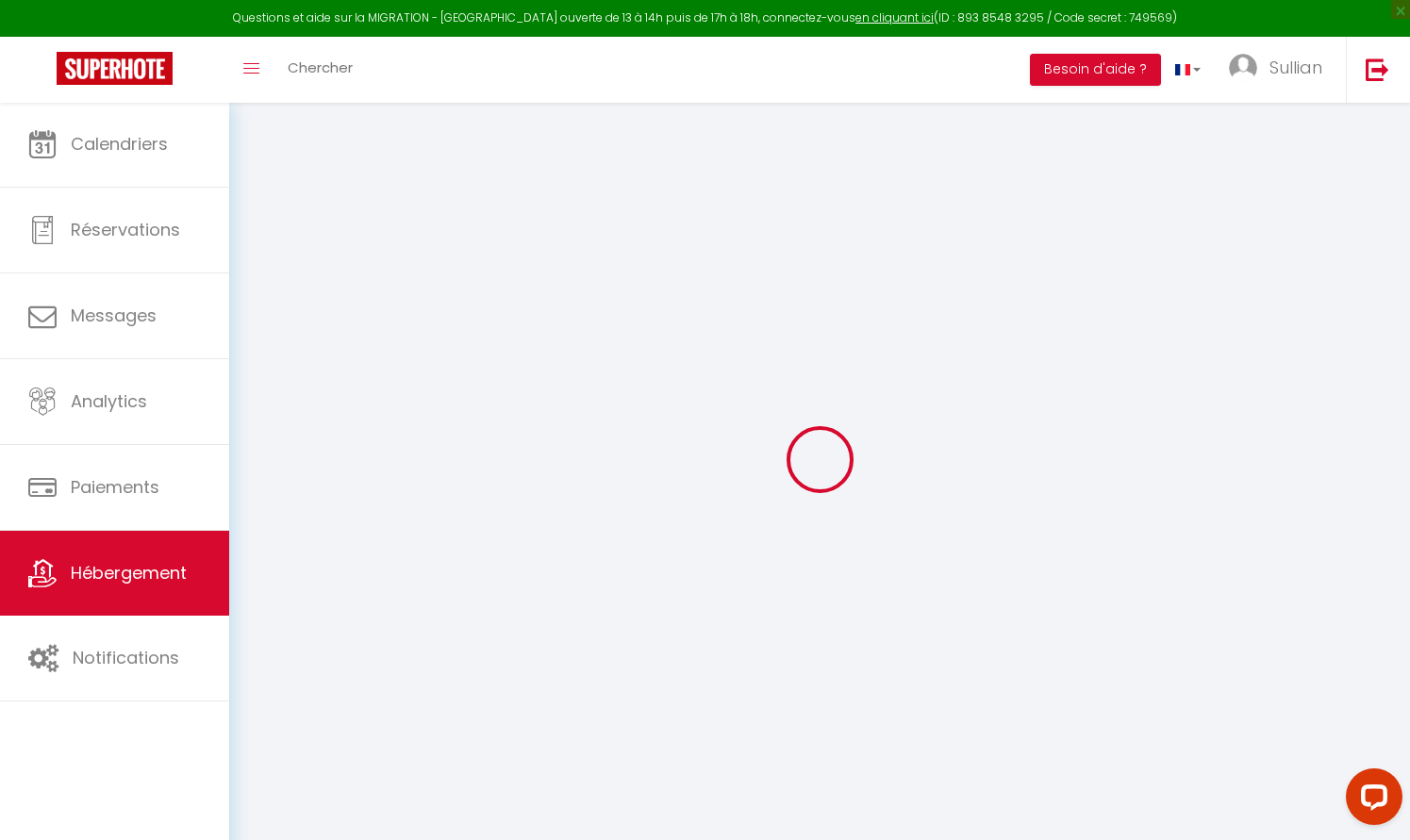
select select
checkbox input "false"
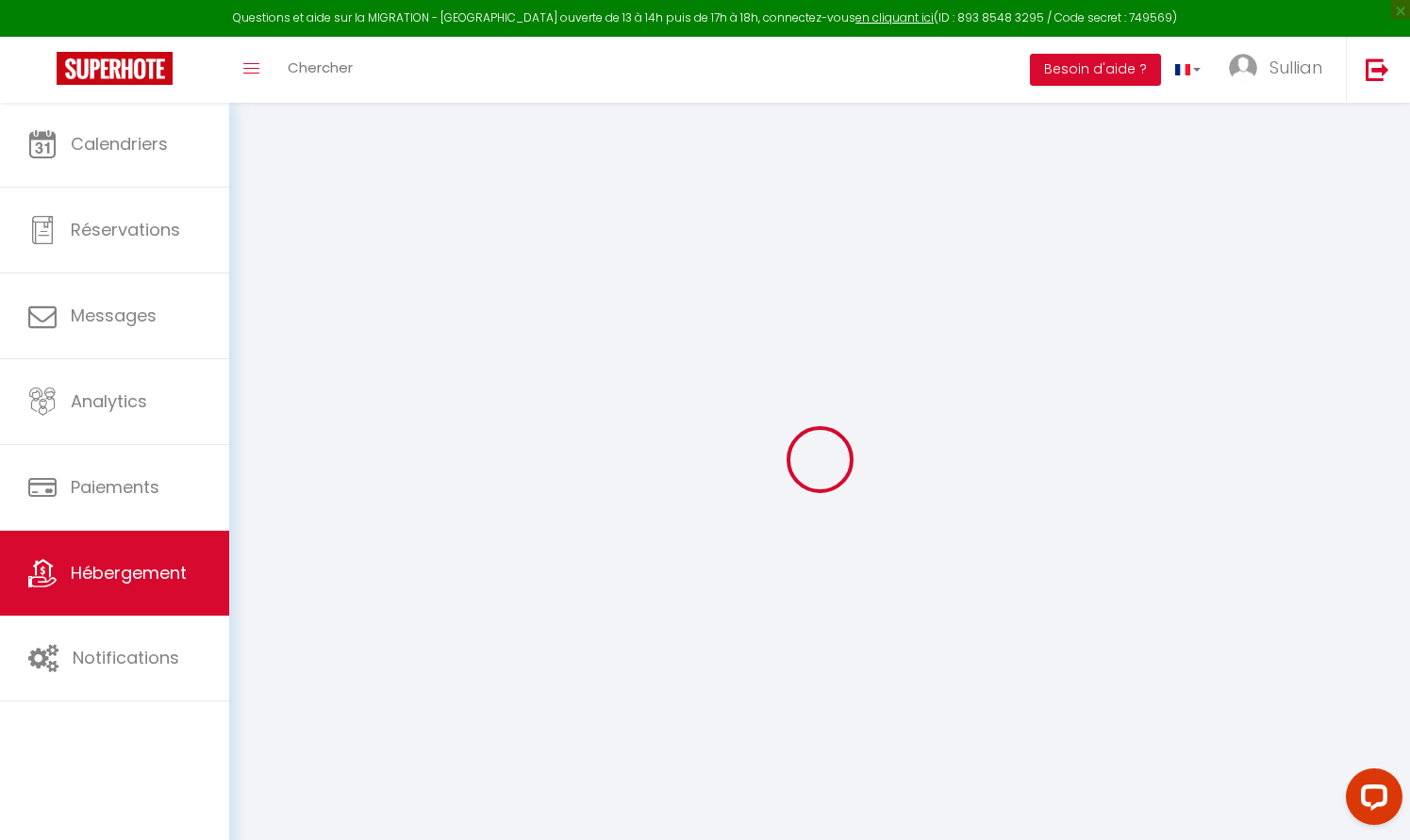
select select
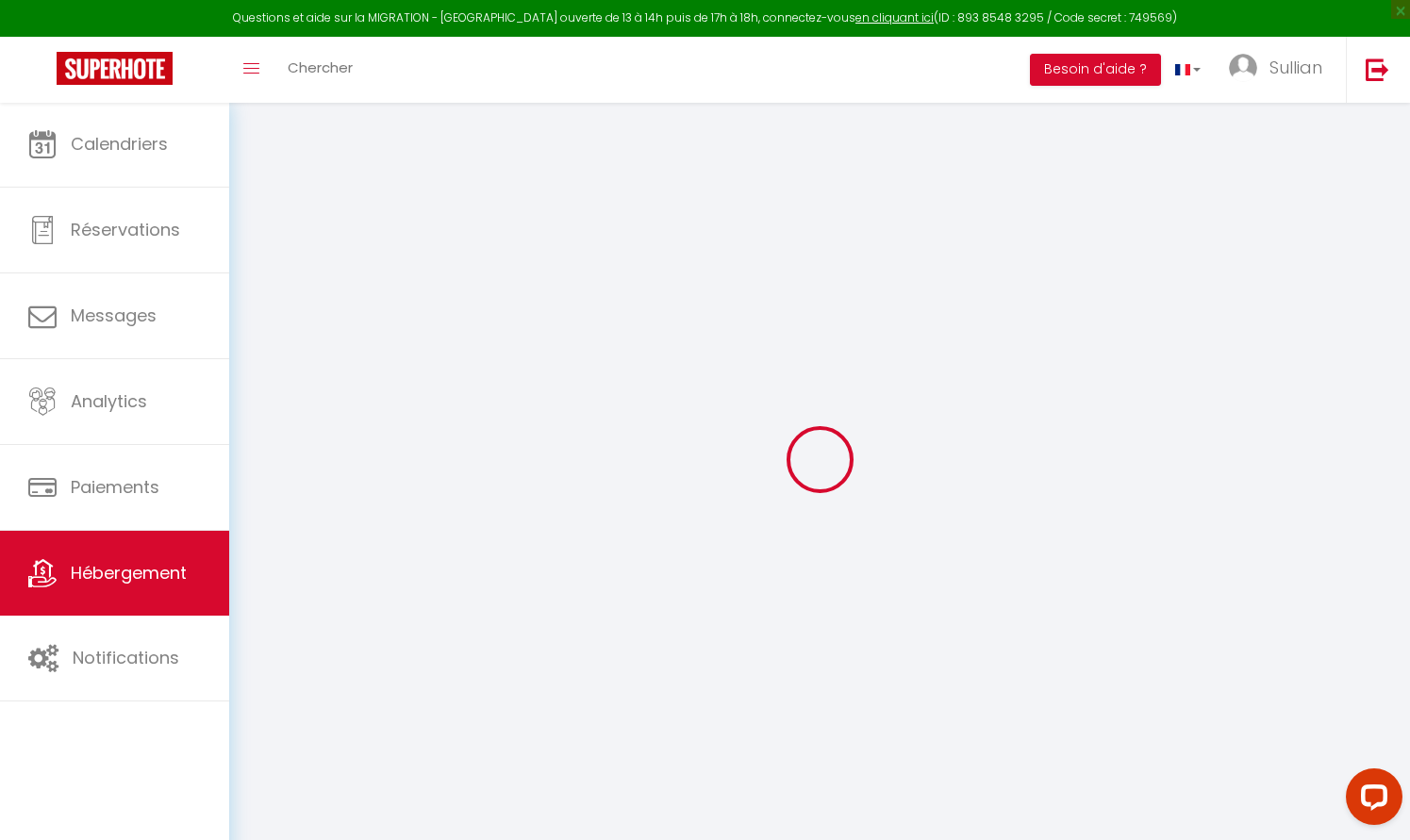
select select
checkbox input "false"
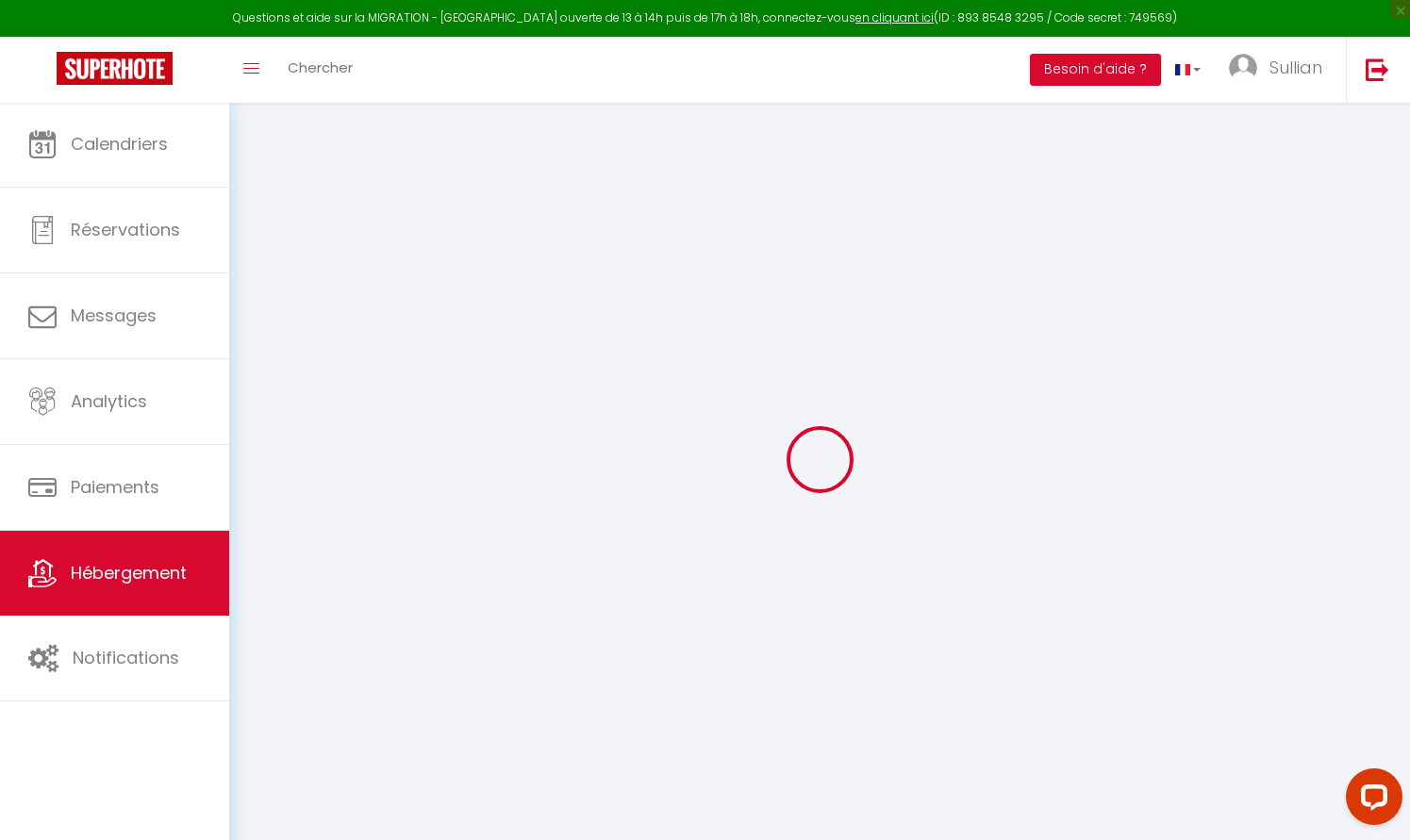
checkbox input "false"
select select
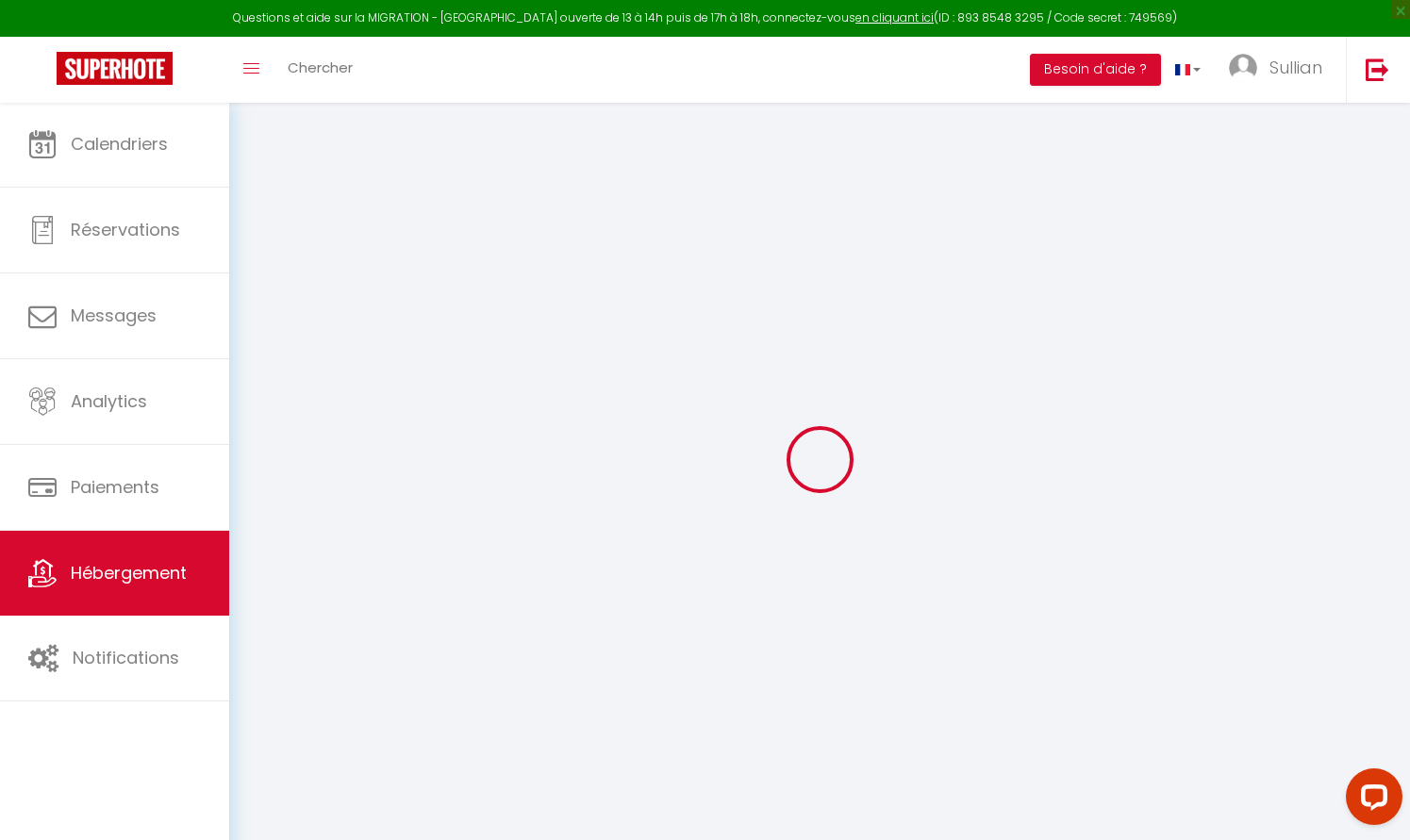
select select
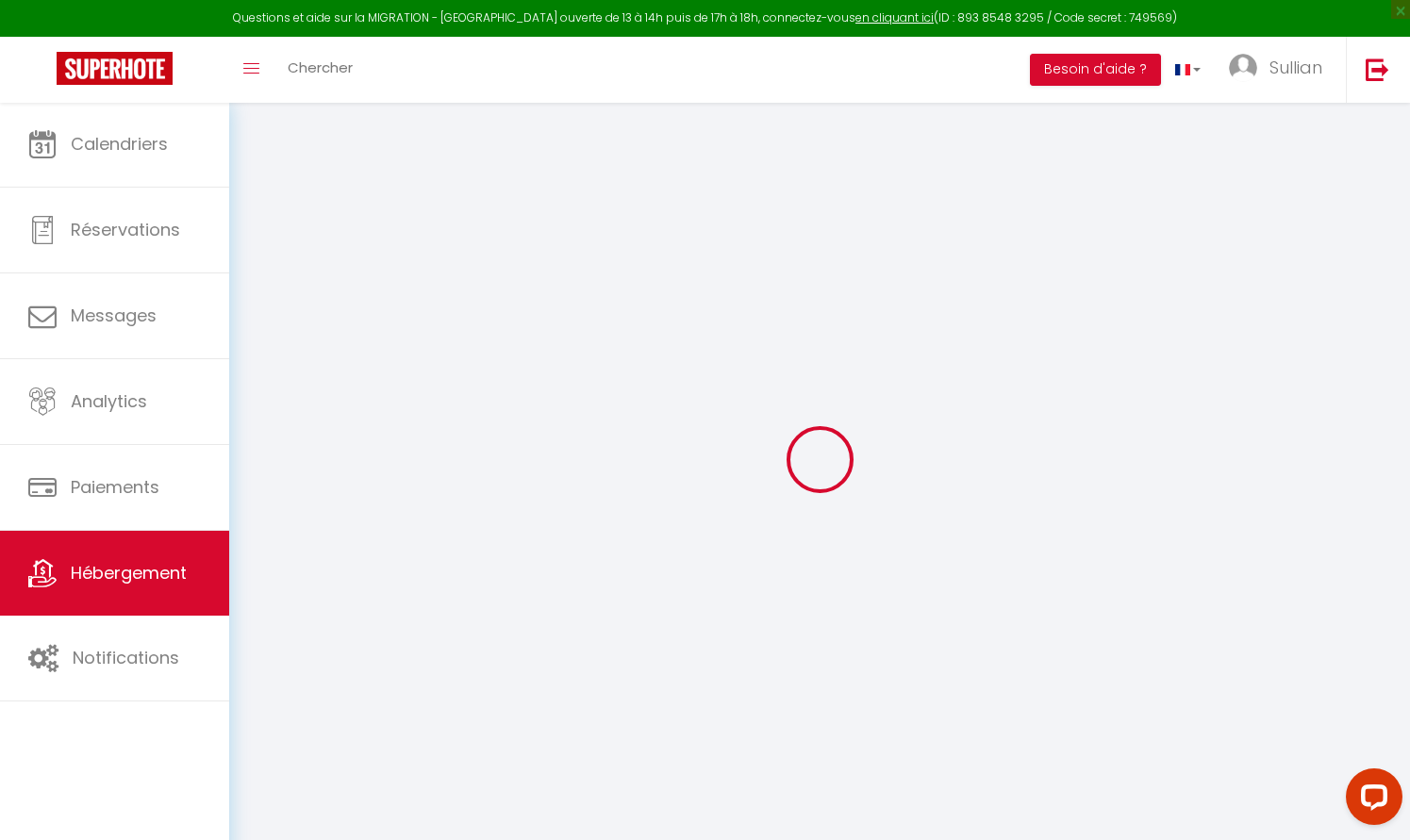
checkbox input "false"
select select
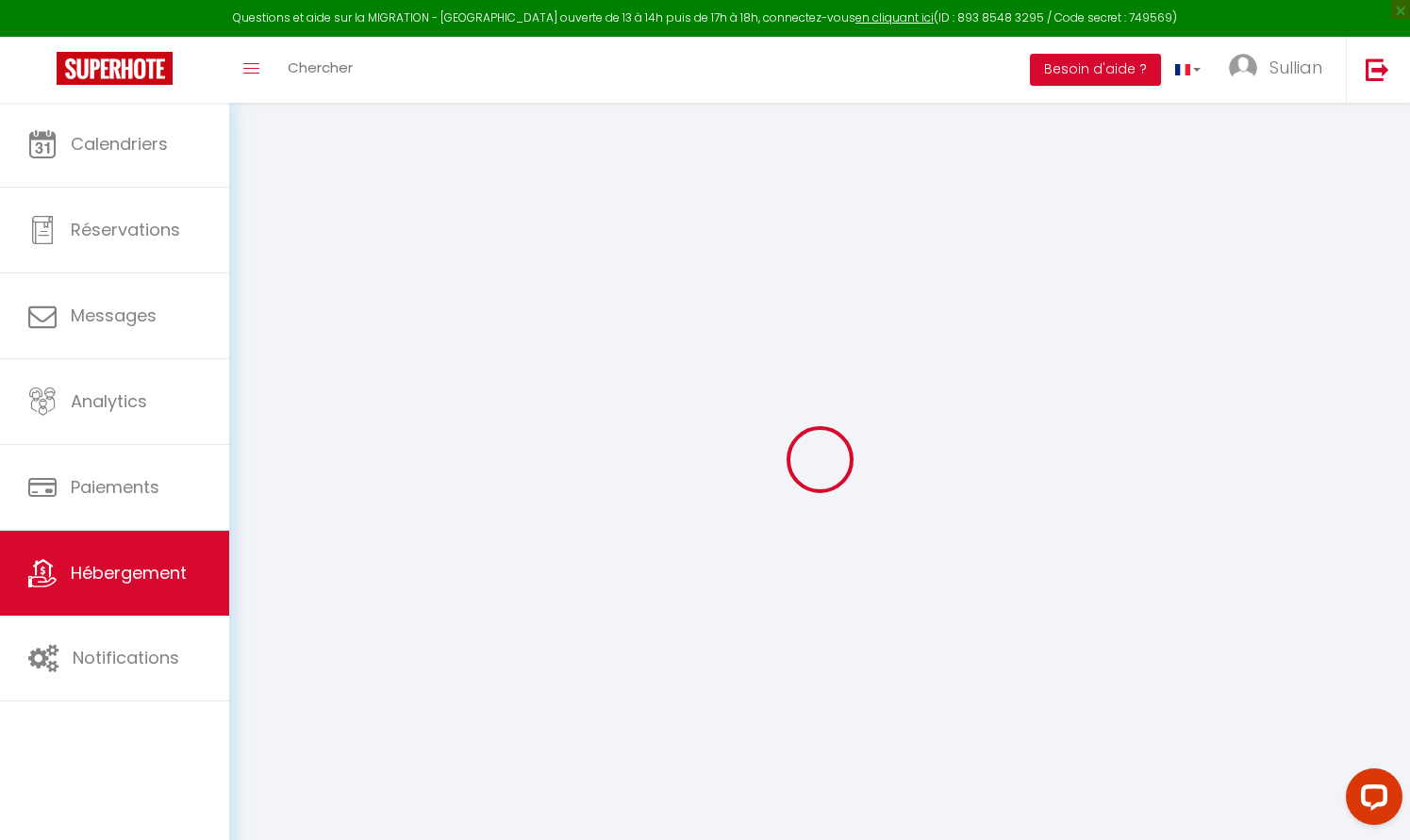
select select
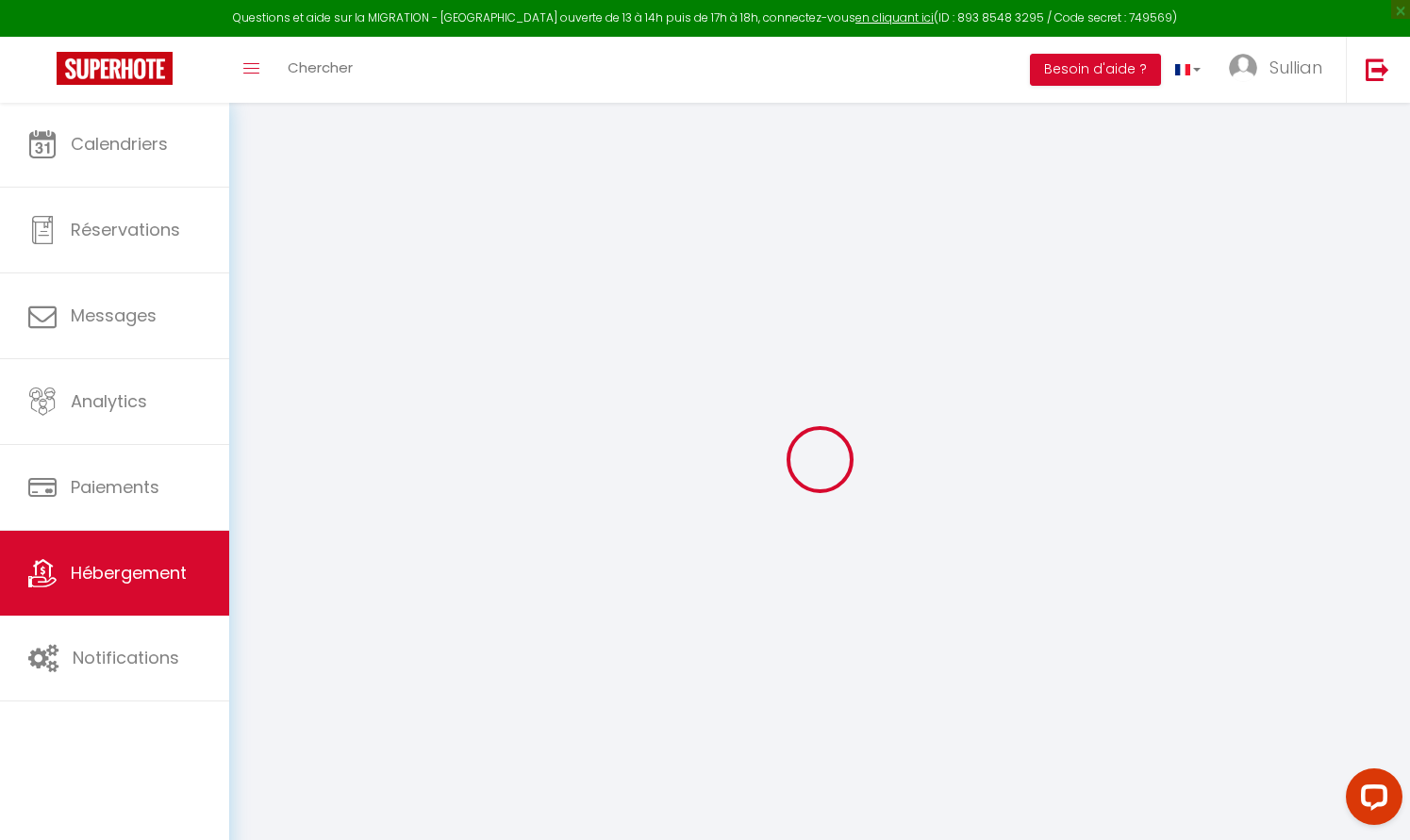
select select
checkbox input "false"
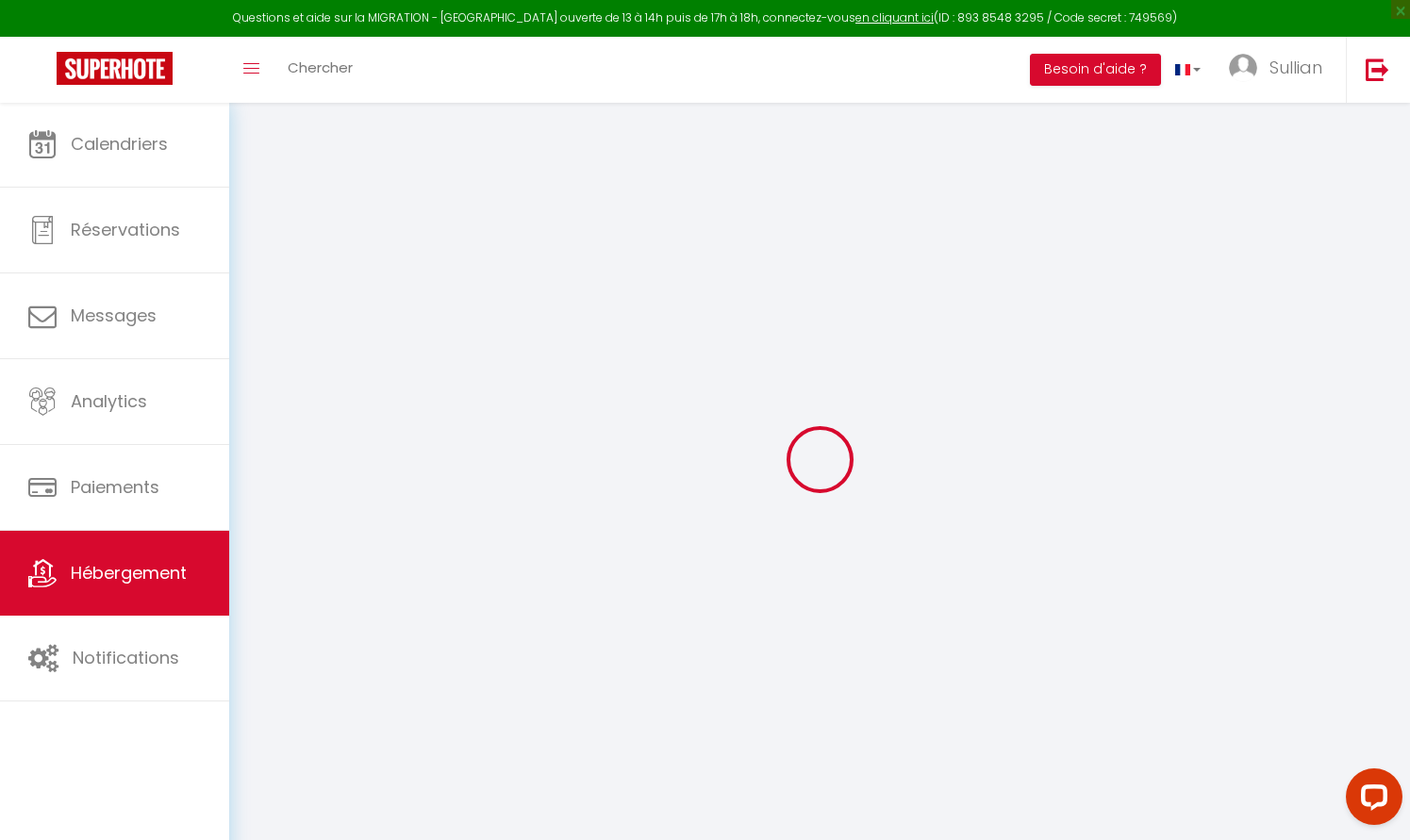
checkbox input "false"
select select
type input "Le Cocon de Merville"
type input "70"
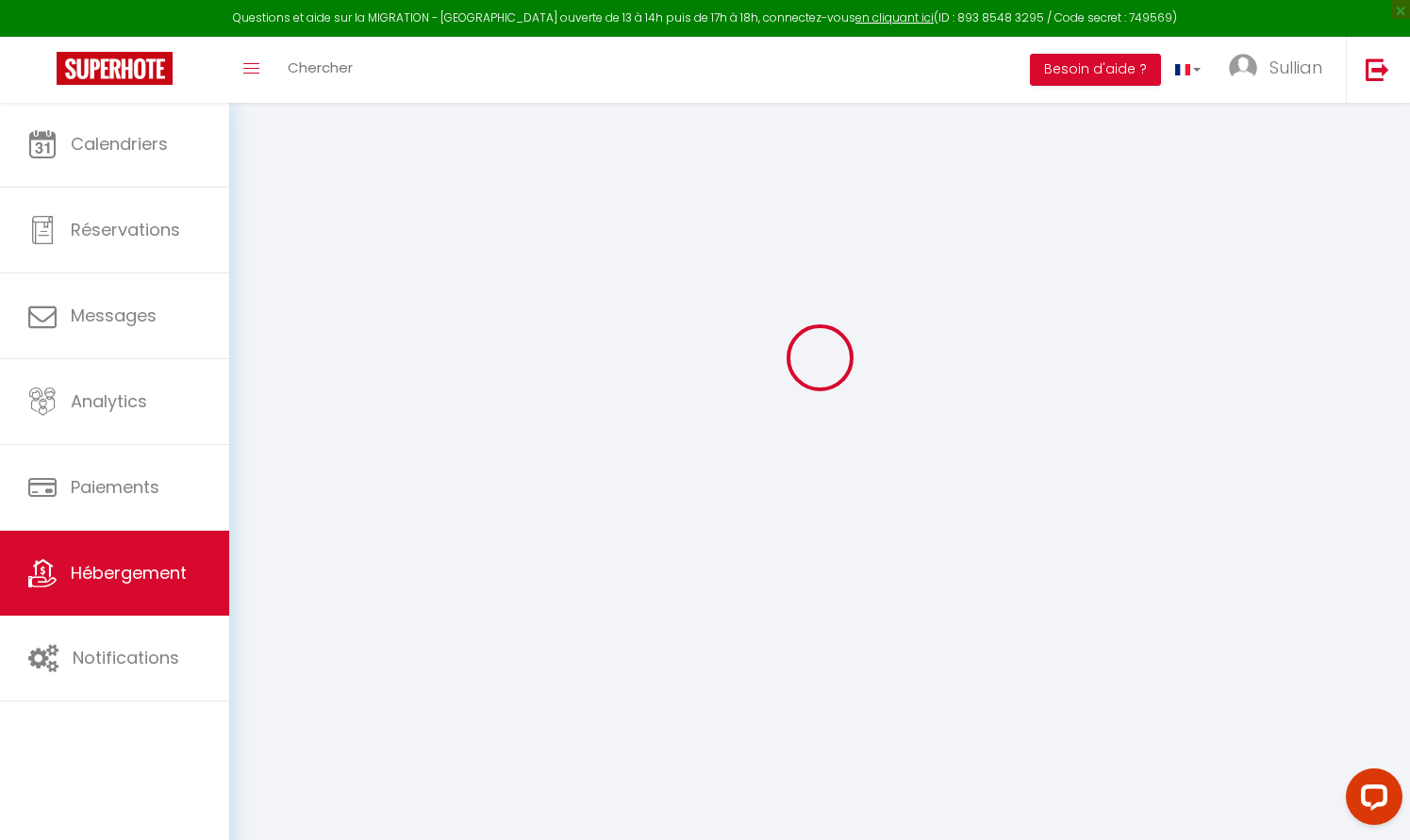
type input "25"
select select
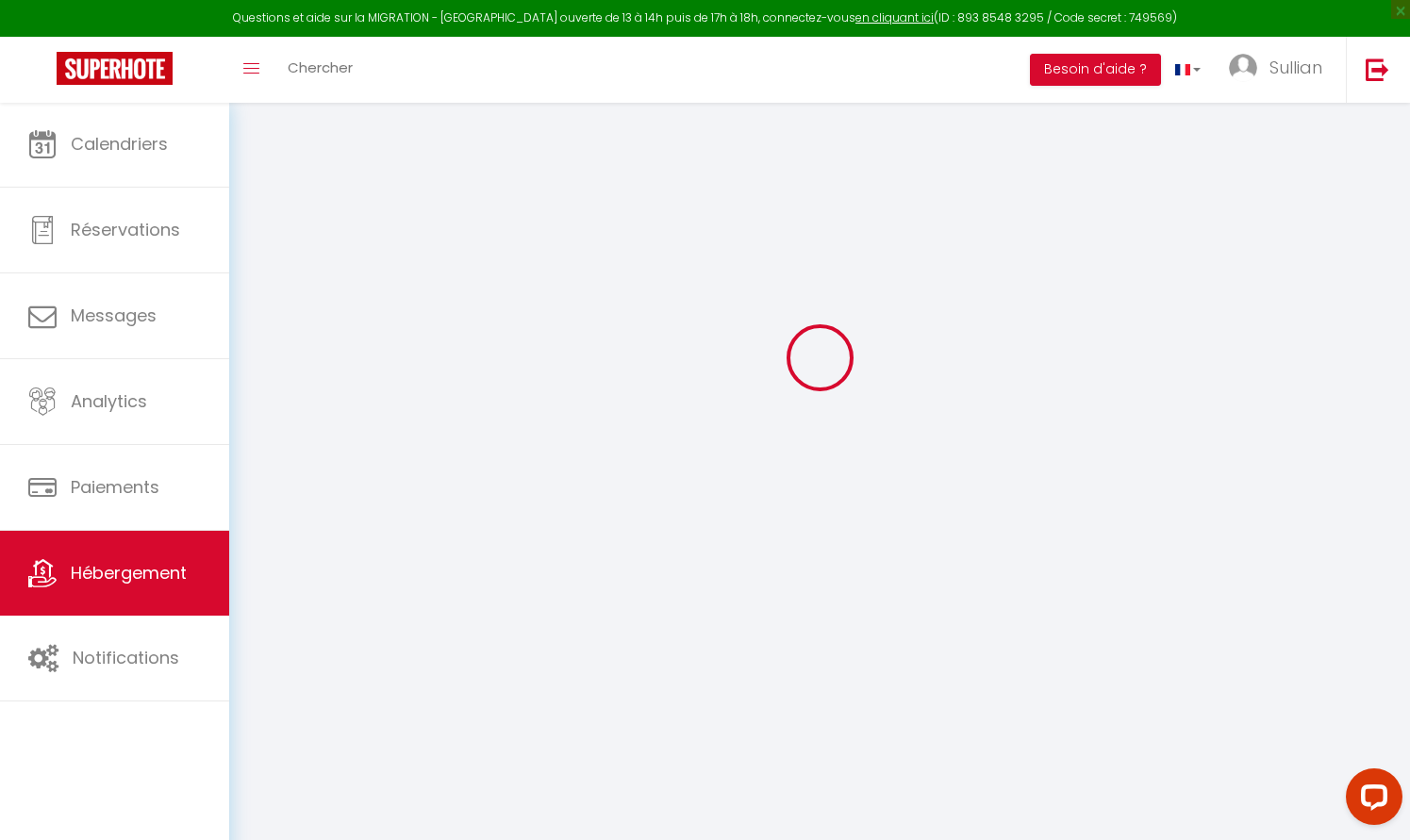
select select
type input "4 Rue Louis Faidherbe"
type input "56100"
type input "Lorient"
type input "[EMAIL_ADDRESS][DOMAIN_NAME]"
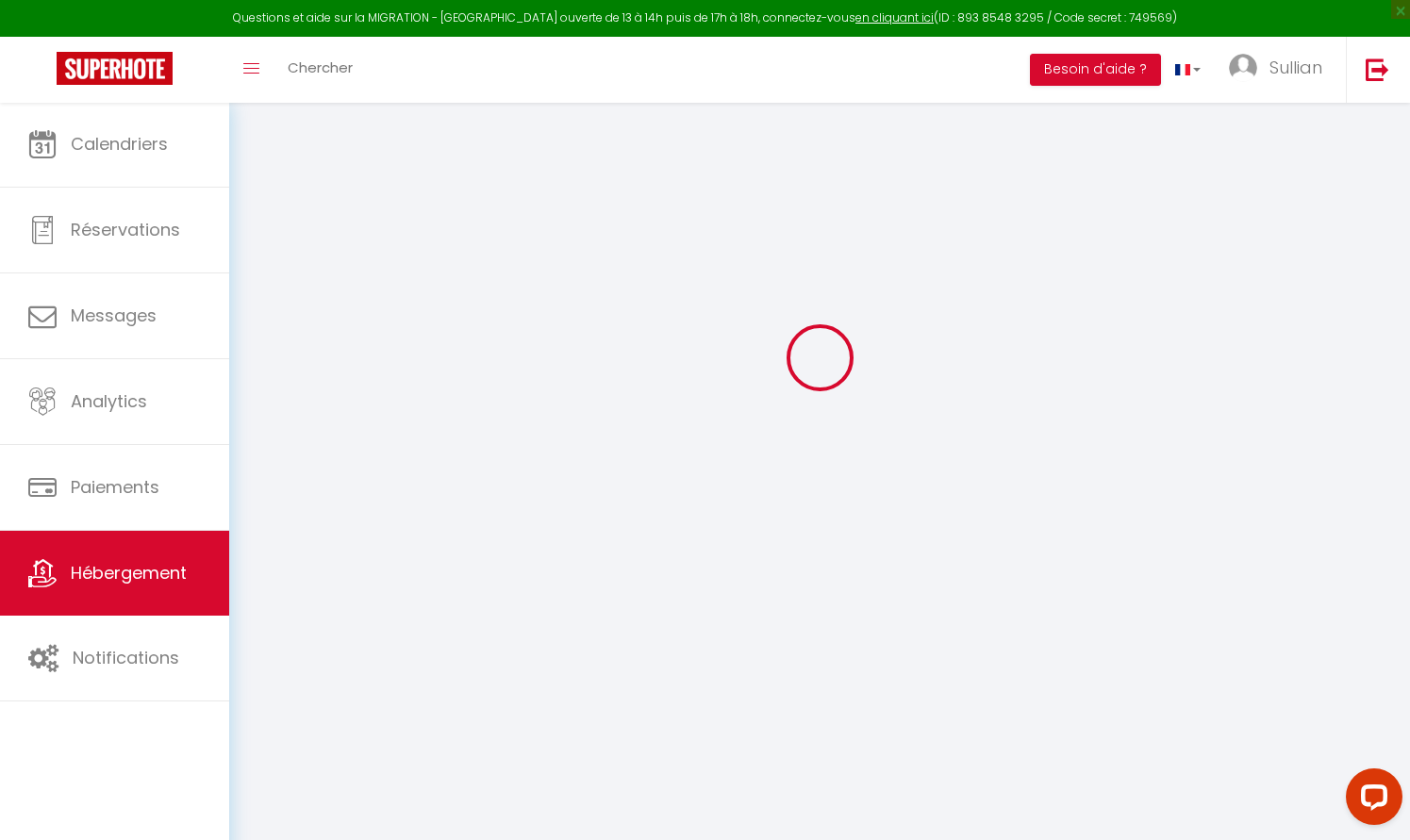
select select "14924"
checkbox input "false"
checkbox input "true"
checkbox input "false"
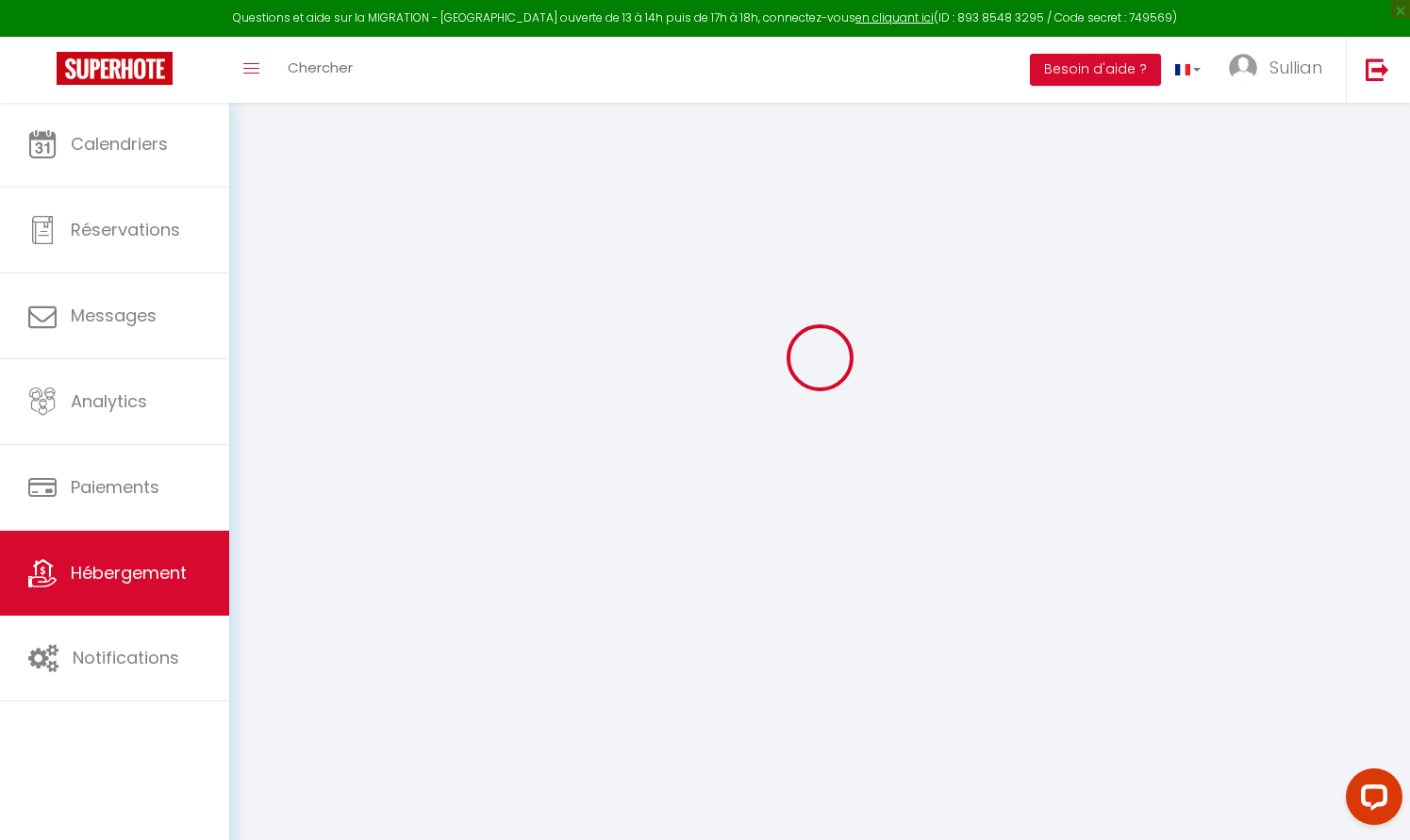
type input "0"
select select
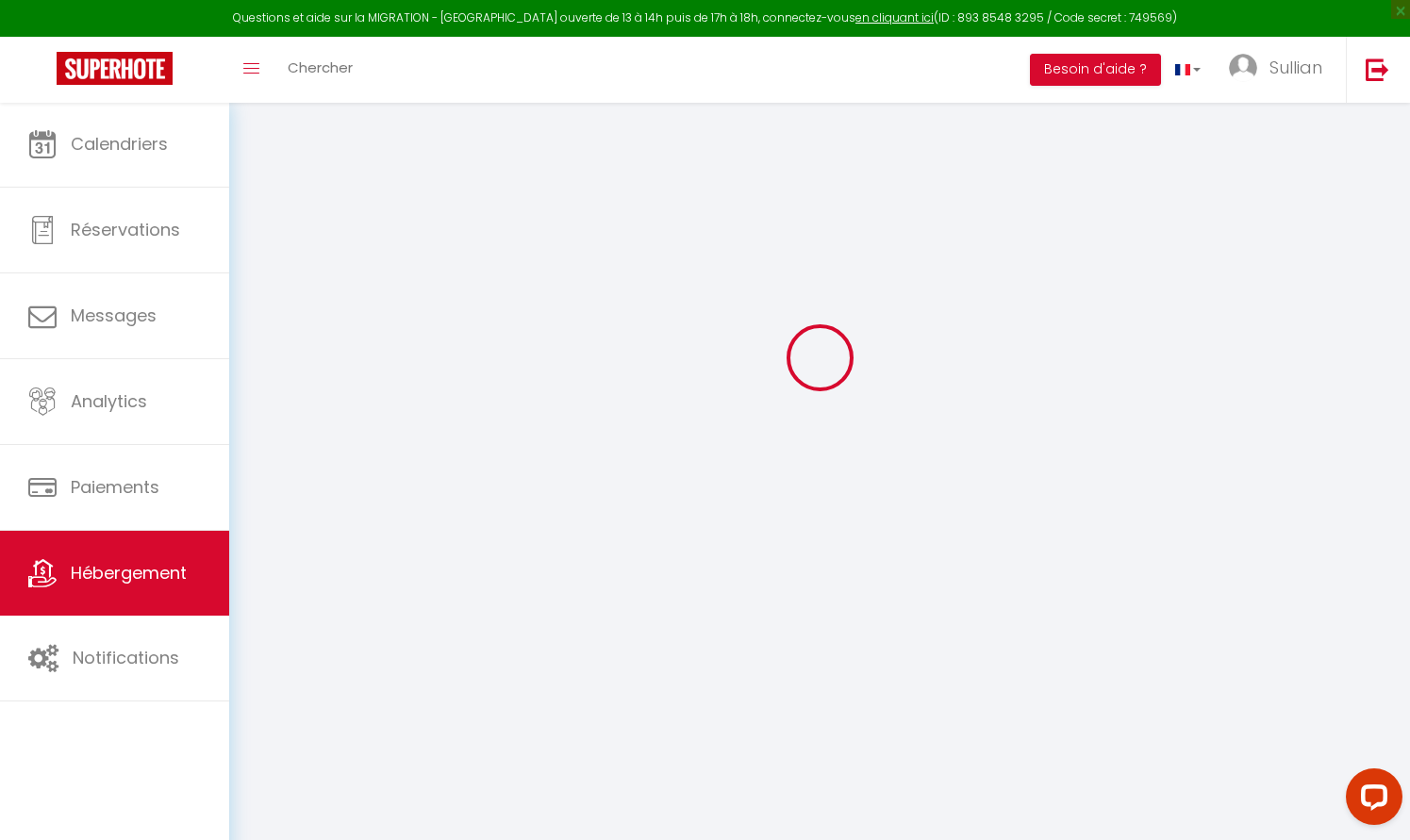
select select
checkbox input "false"
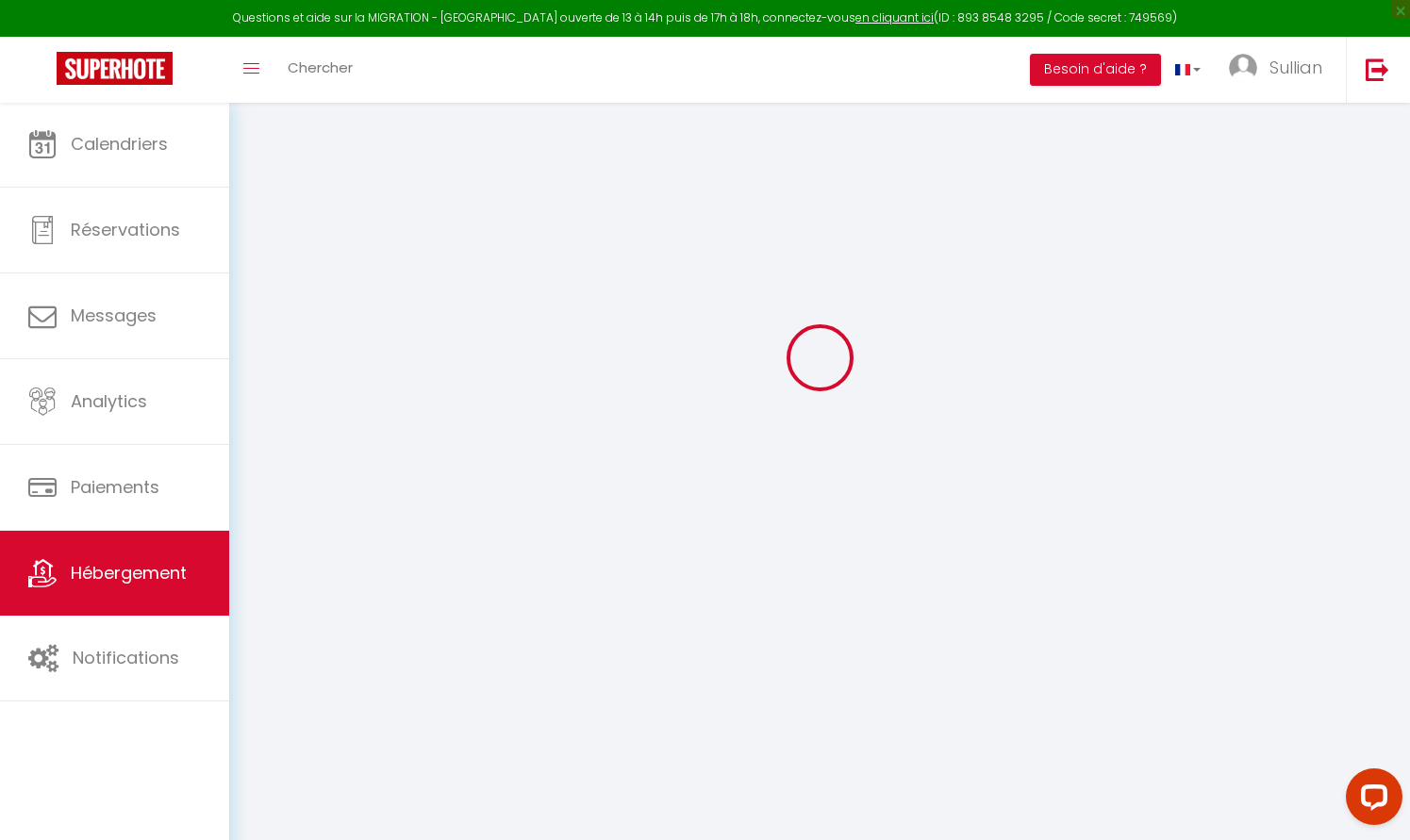
checkbox input "false"
checkbox input "true"
checkbox input "false"
select select
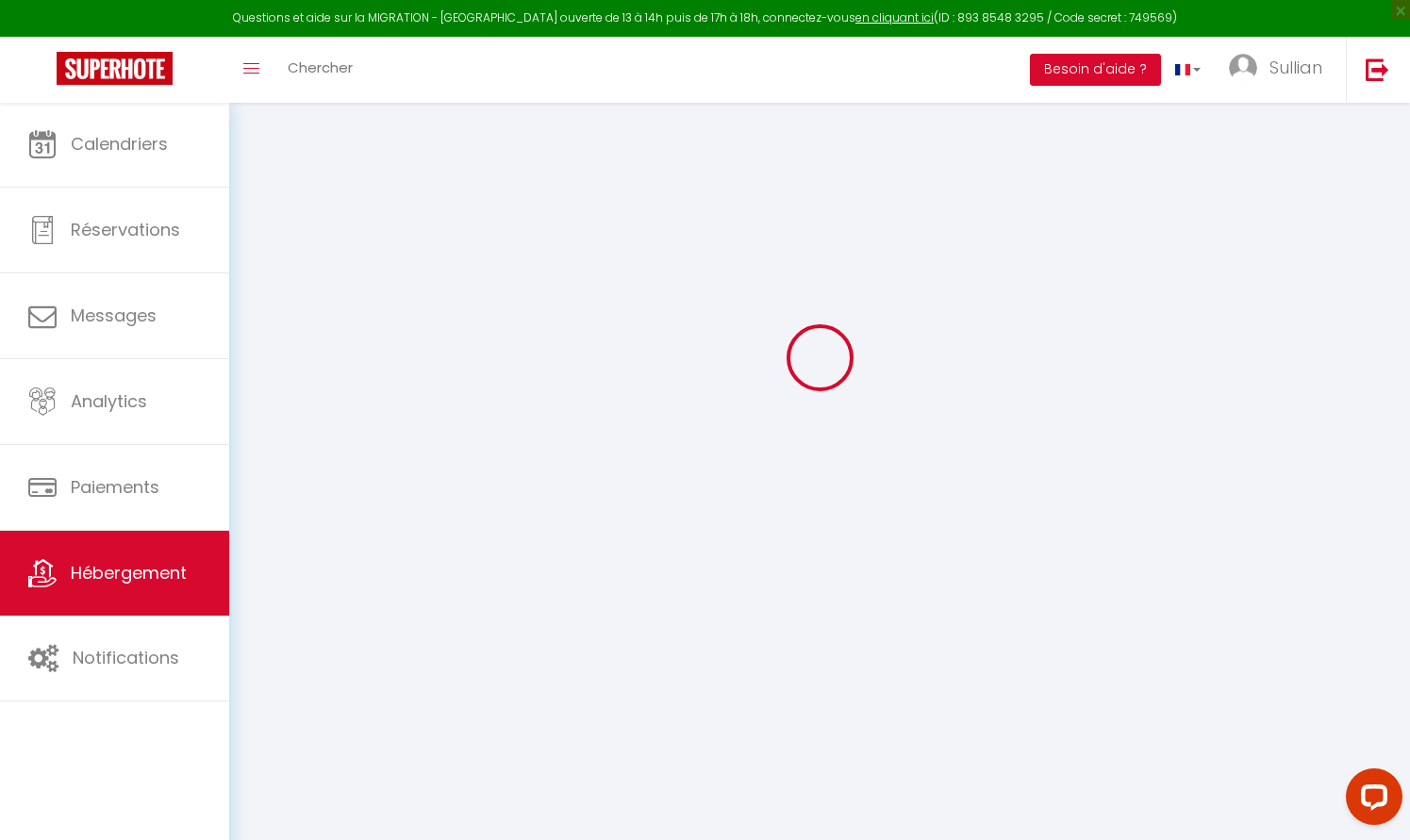
select select
checkbox input "false"
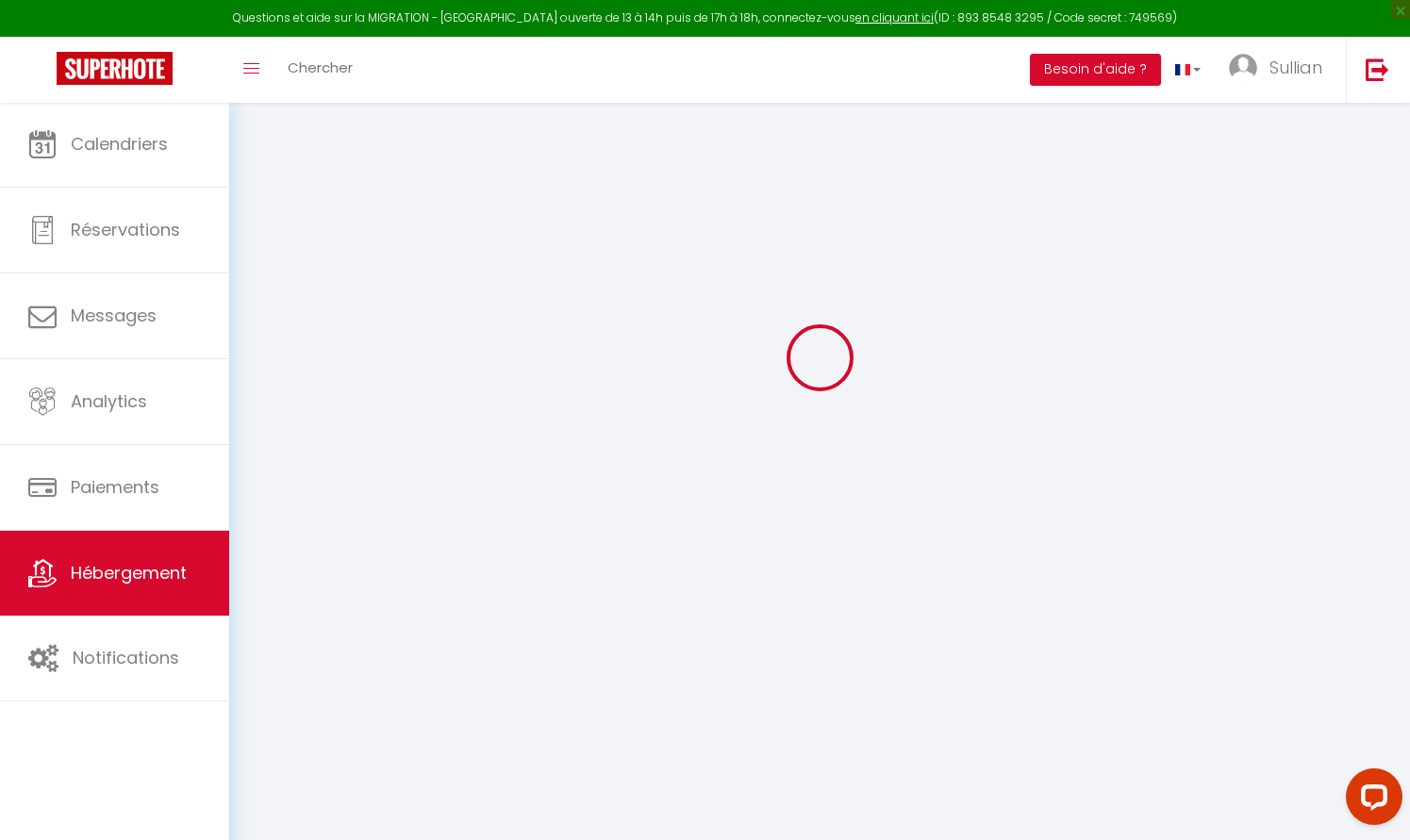
checkbox input "true"
checkbox input "false"
checkbox input "true"
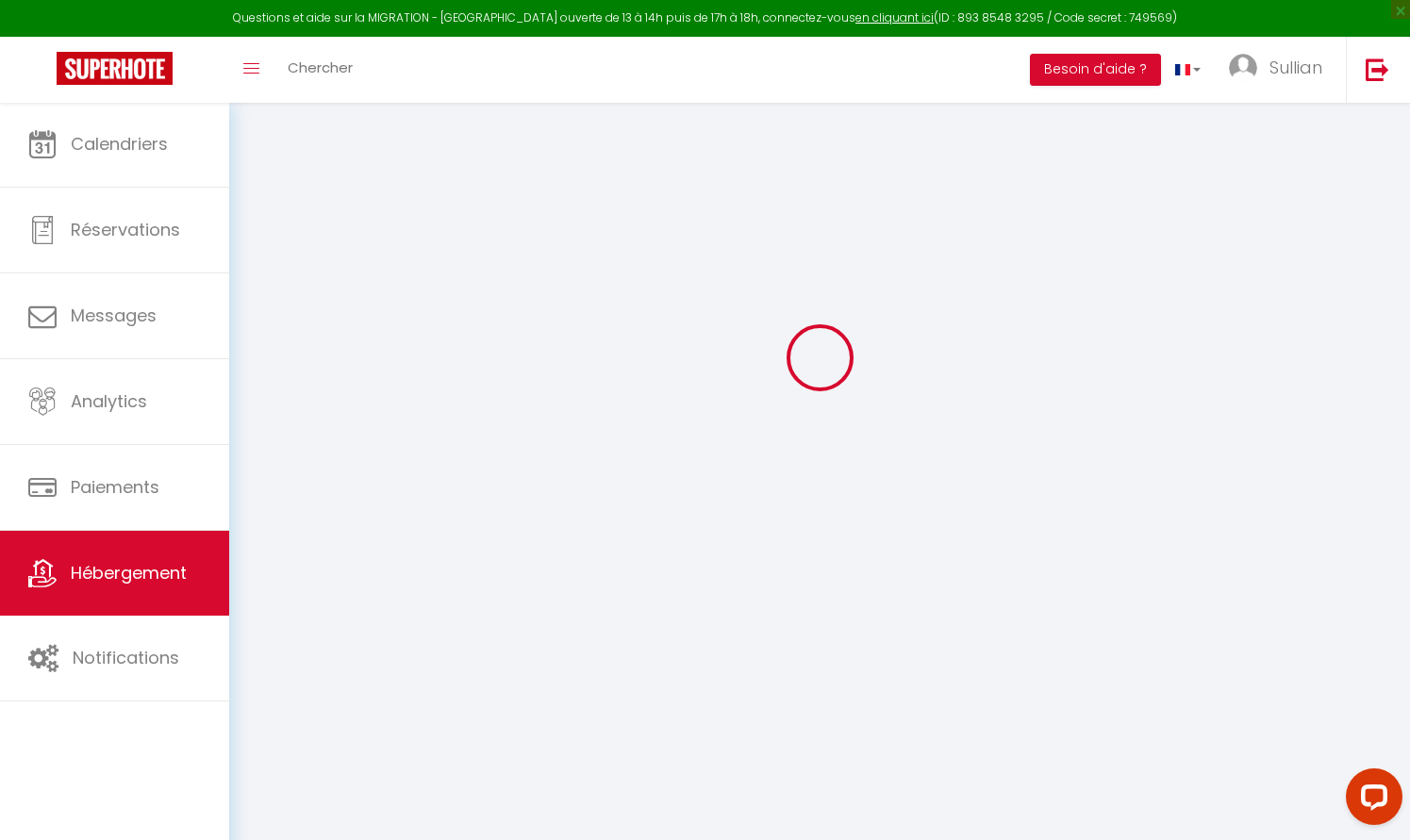
checkbox input "false"
checkbox input "true"
checkbox input "false"
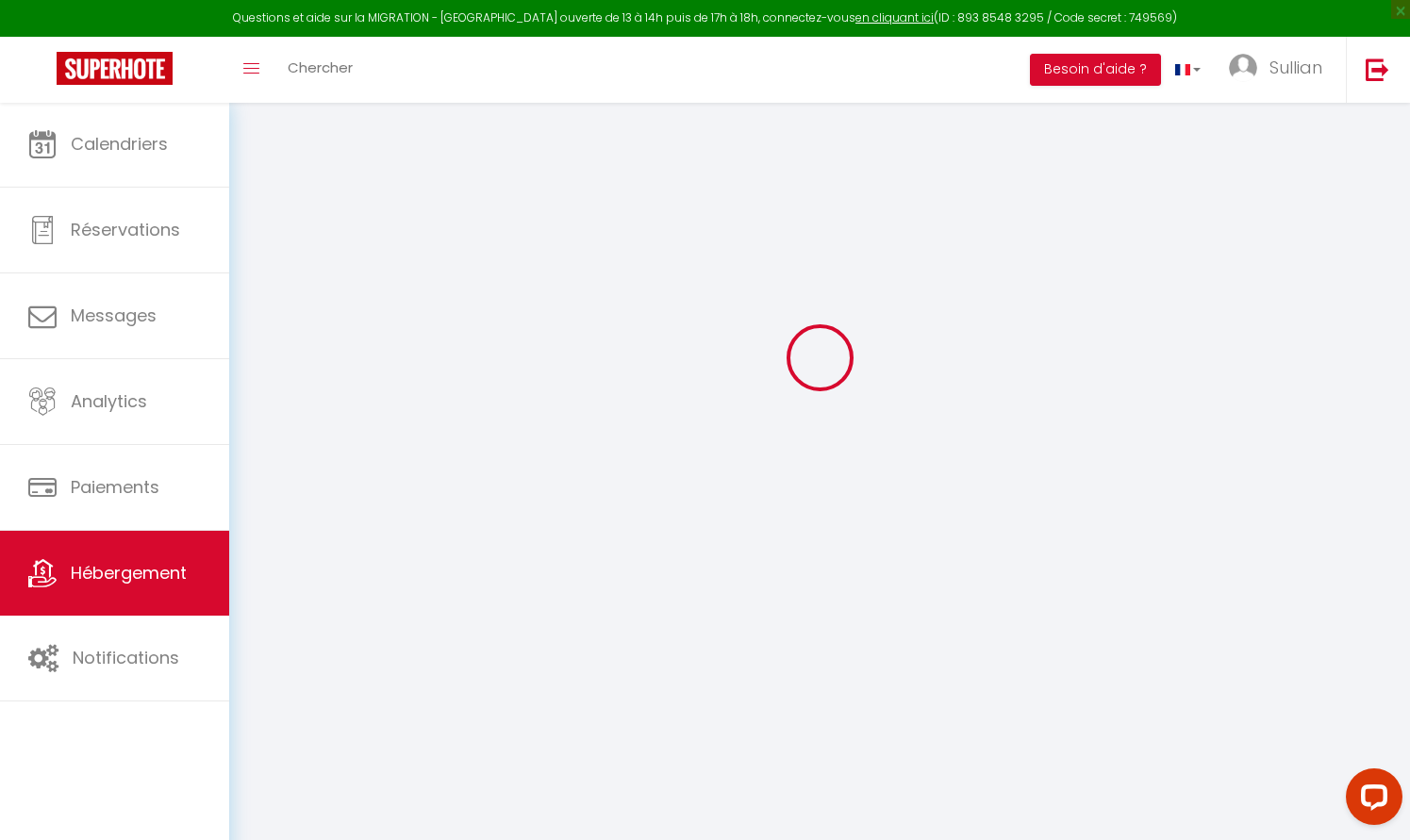
select select "16:00"
select select "23:45"
select select "10:00"
select select "30"
select select "120"
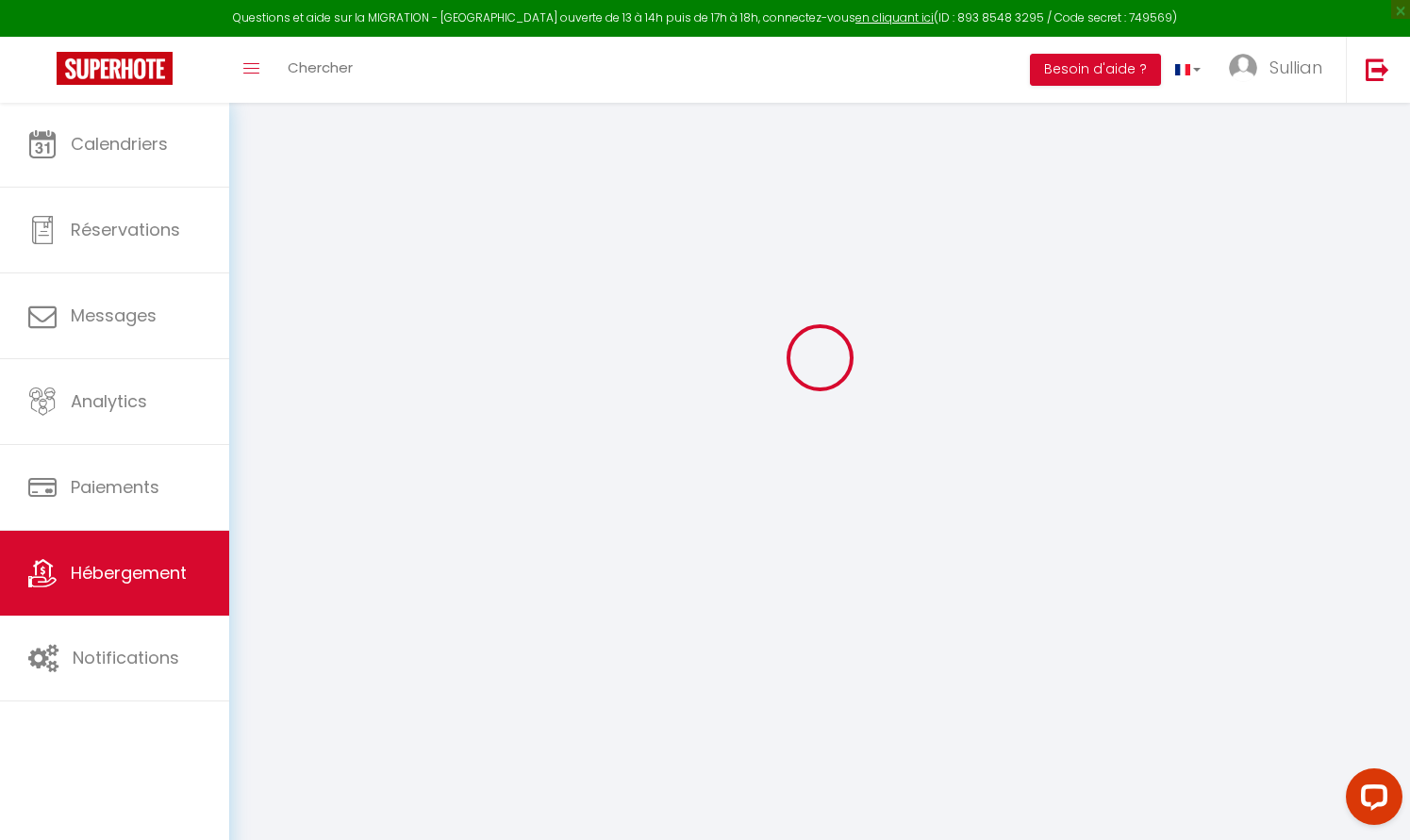
select select "50083"
checkbox input "false"
checkbox input "true"
checkbox input "false"
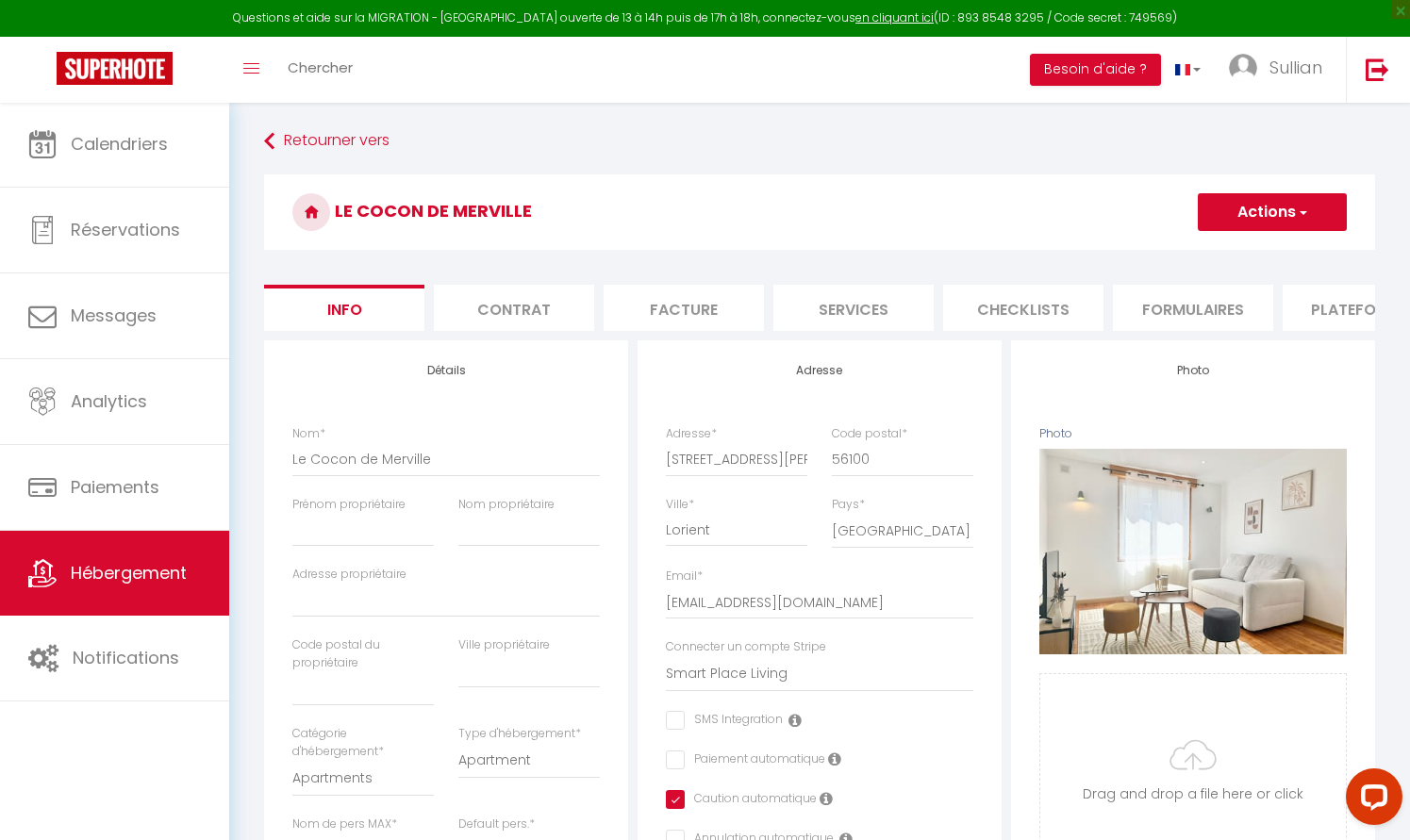
checkbox input "false"
checkbox input "true"
checkbox input "false"
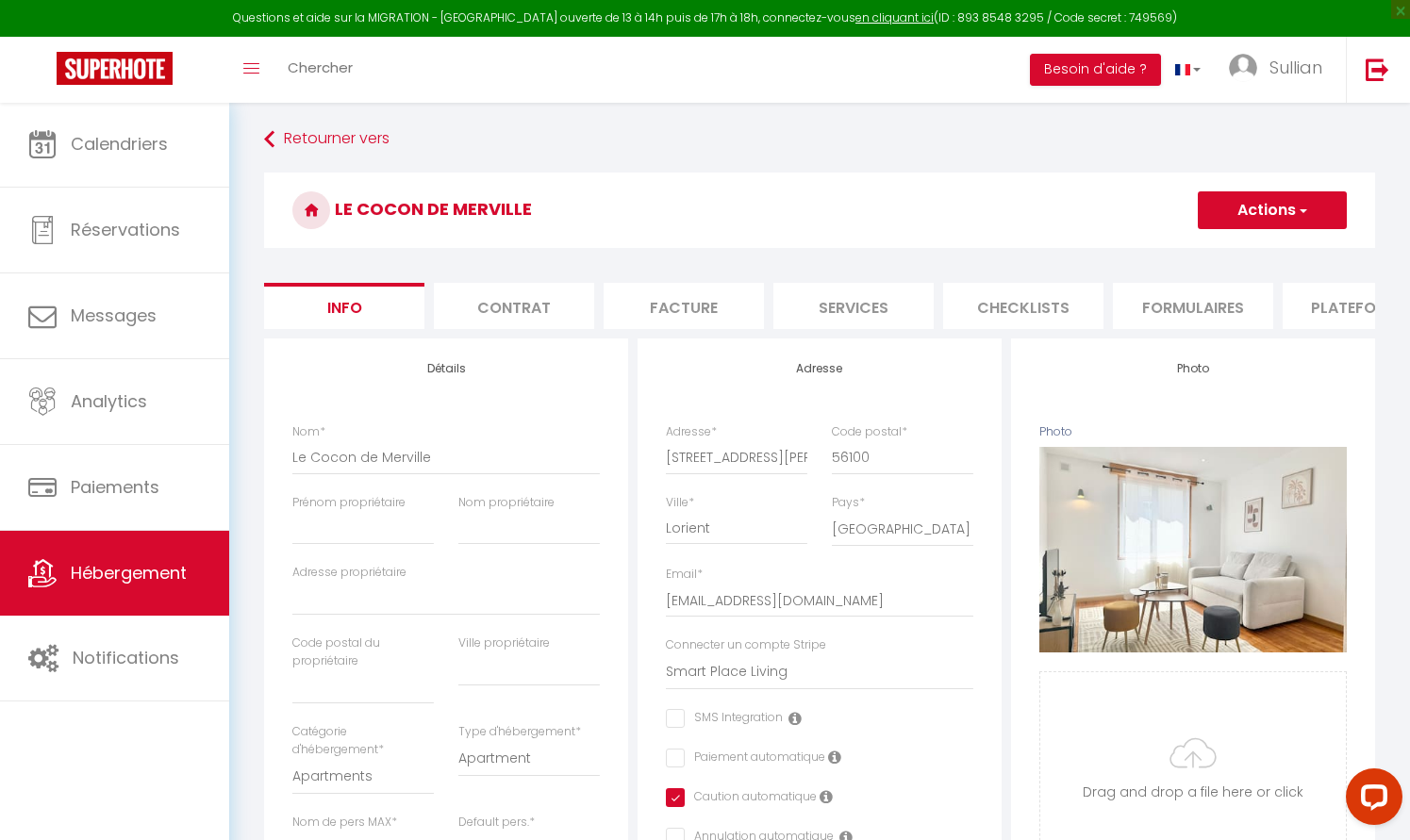
scroll to position [425, 0]
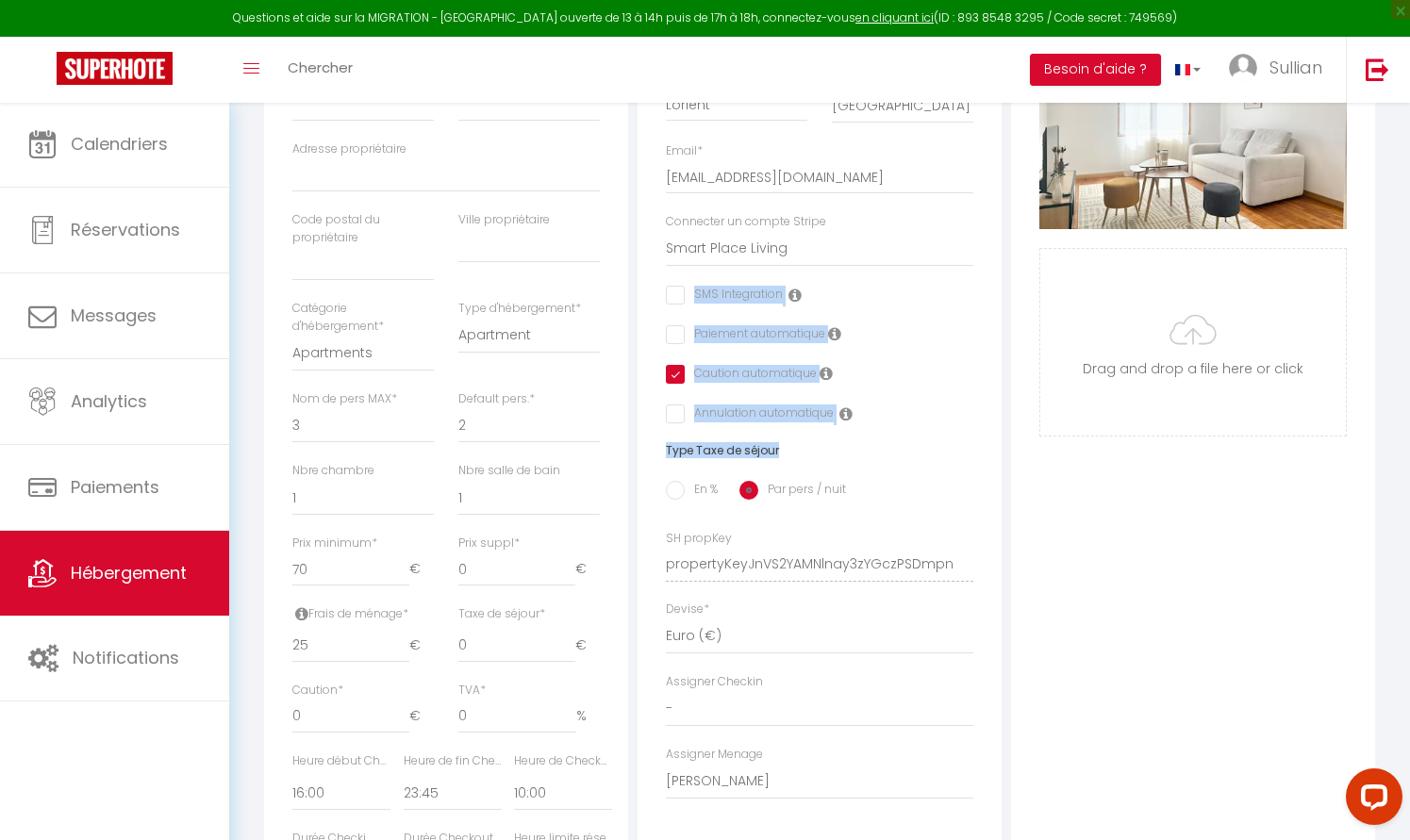
drag, startPoint x: 940, startPoint y: 449, endPoint x: 745, endPoint y: 285, distance: 254.8
click at [745, 285] on div "Adresse Adresse * 4 Rue Louis Faidherbe Code postal * 56100 Ville * Lorient Pay…" at bounding box center [819, 378] width 364 height 927
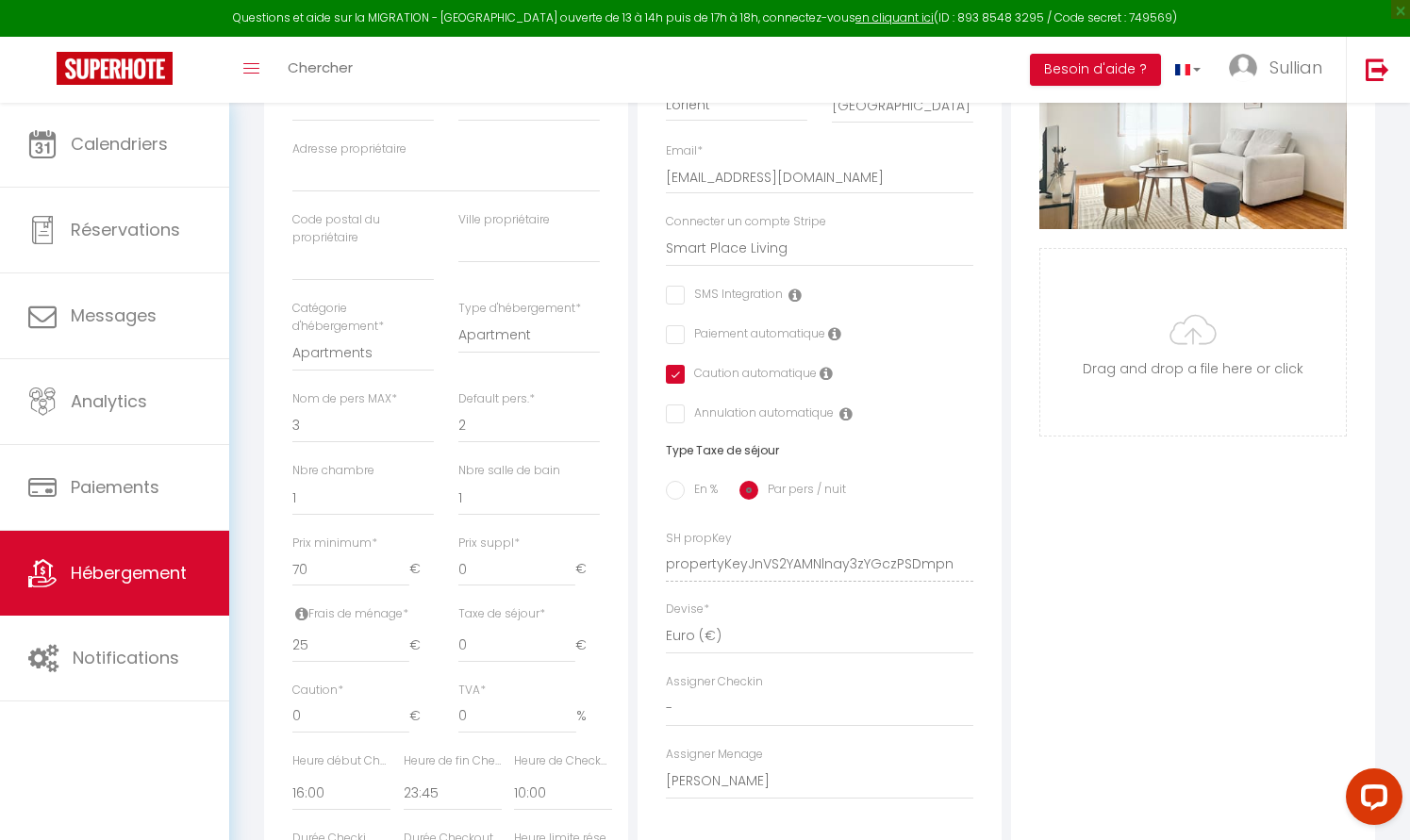
click at [897, 279] on div "Connecter un compte Stripe Smart Place Living" at bounding box center [819, 249] width 332 height 73
drag, startPoint x: 647, startPoint y: 257, endPoint x: 883, endPoint y: 657, distance: 464.4
click at [883, 657] on div "Adresse Adresse * 4 Rue Louis Faidherbe Code postal * 56100 Ville * Lorient Pay…" at bounding box center [819, 378] width 364 height 927
click at [1089, 631] on div "Photo Photo Supprimer Drag and drop a file here or click Ooops, something wrong…" at bounding box center [1192, 551] width 364 height 1272
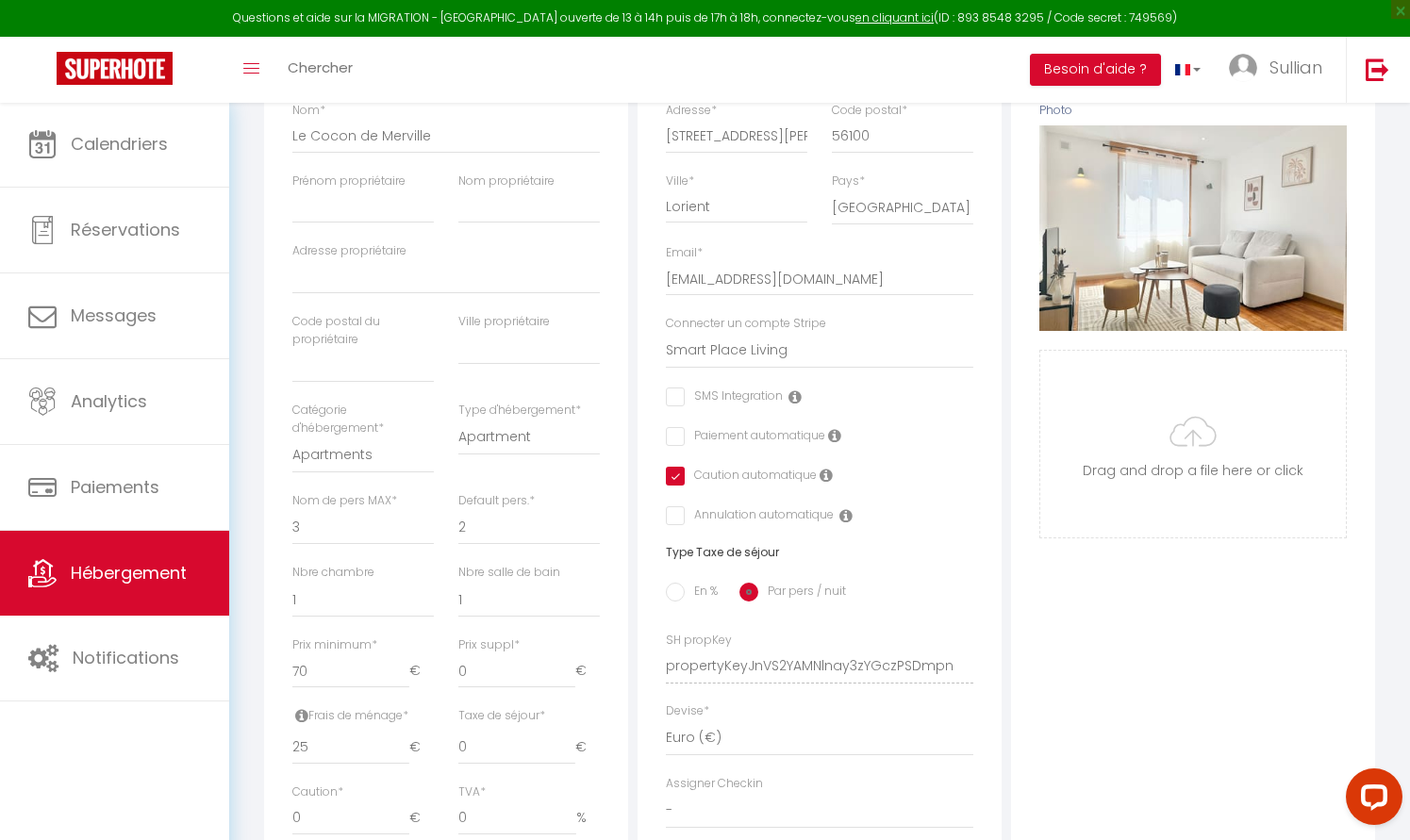
scroll to position [163, 0]
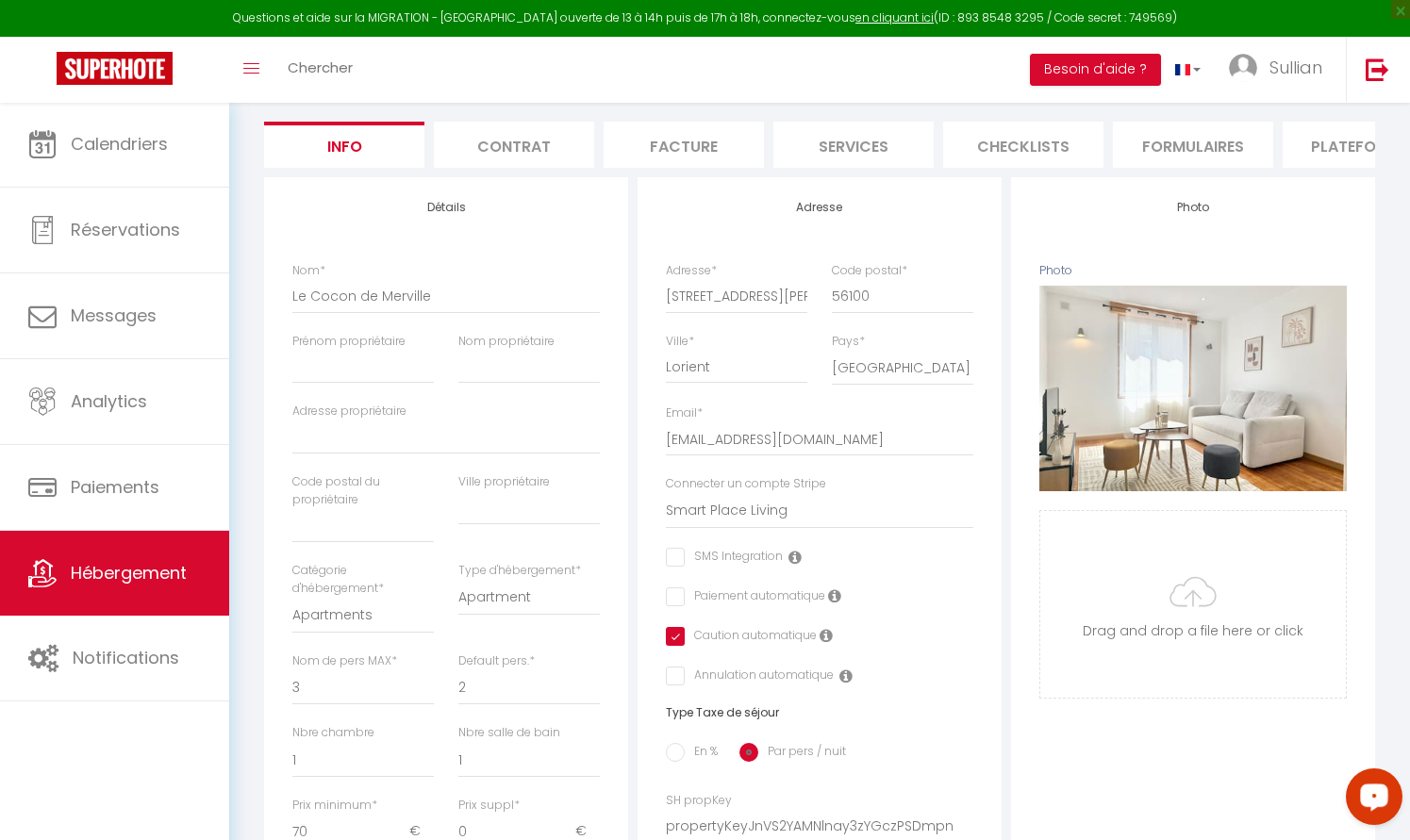
click at [1379, 802] on div "Open LiveChat chat widget" at bounding box center [1374, 795] width 32 height 32
click at [998, 322] on div "Adresse Adresse * 4 Rue Louis Faidherbe Code postal * 56100 Ville * Lorient Pay…" at bounding box center [819, 640] width 364 height 927
